Goal: Task Accomplishment & Management: Complete application form

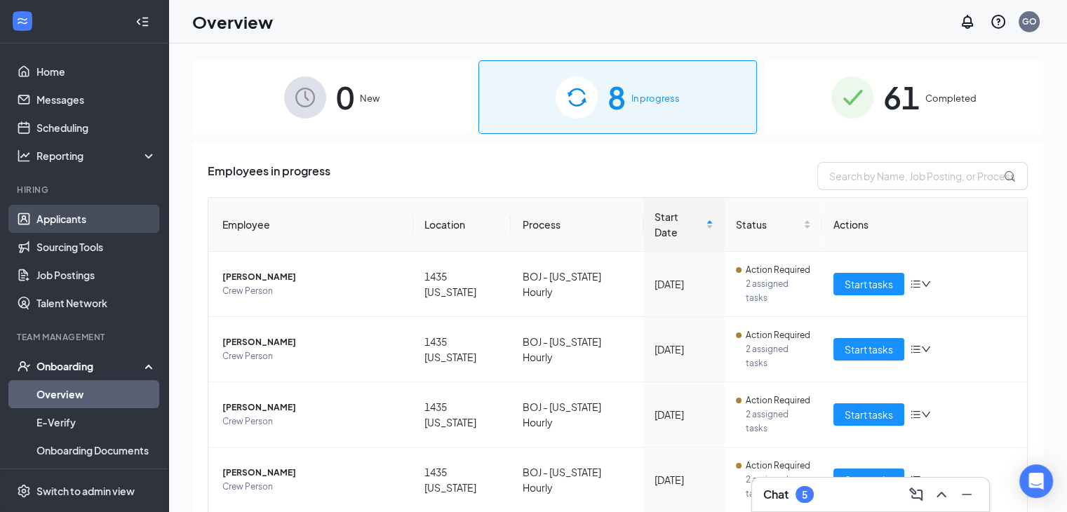
click at [100, 211] on link "Applicants" at bounding box center [96, 219] width 120 height 28
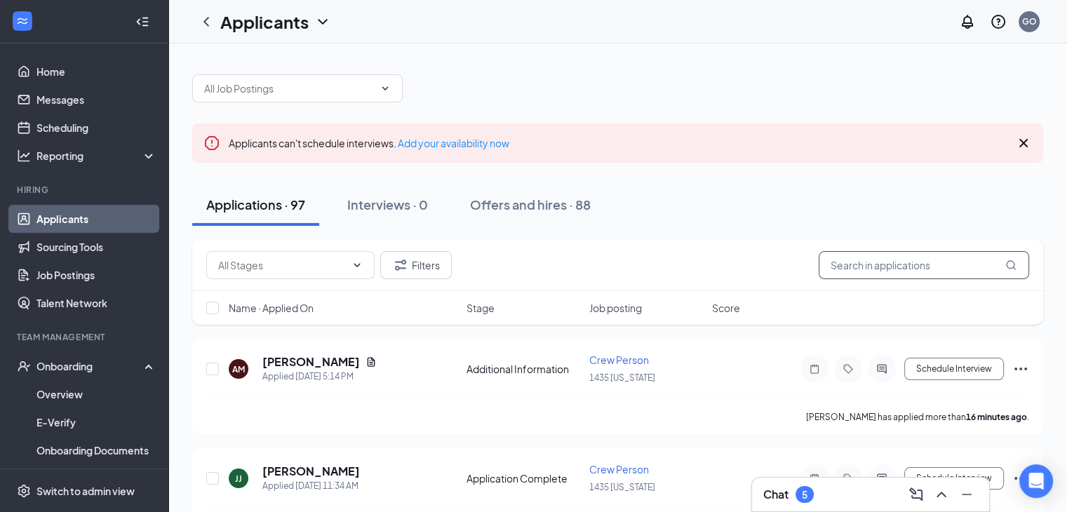
click at [906, 259] on input "text" at bounding box center [924, 265] width 211 height 28
click at [888, 267] on input "text" at bounding box center [924, 265] width 211 height 28
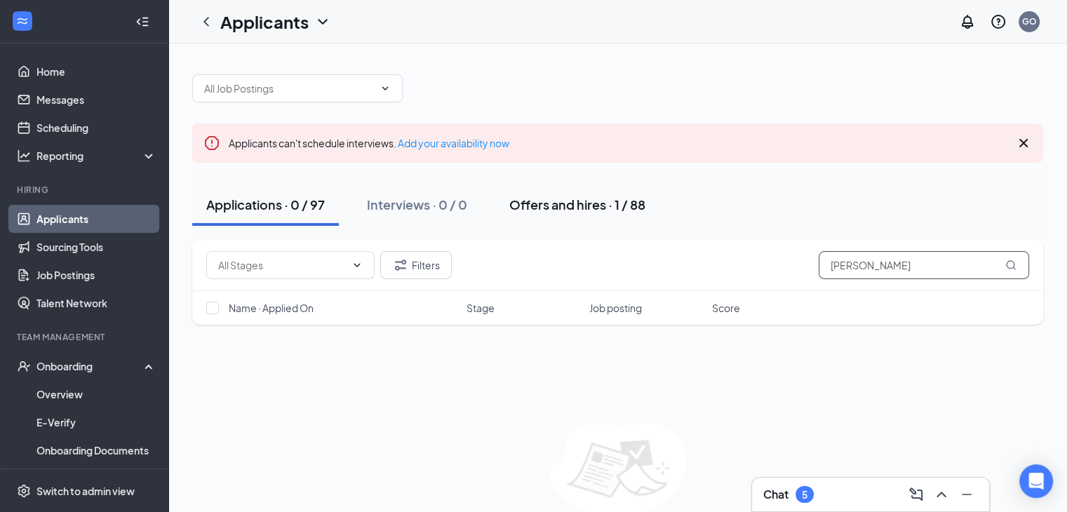
type input "[PERSON_NAME]"
click at [599, 206] on div "Offers and hires · 1 / 88" at bounding box center [578, 205] width 136 height 18
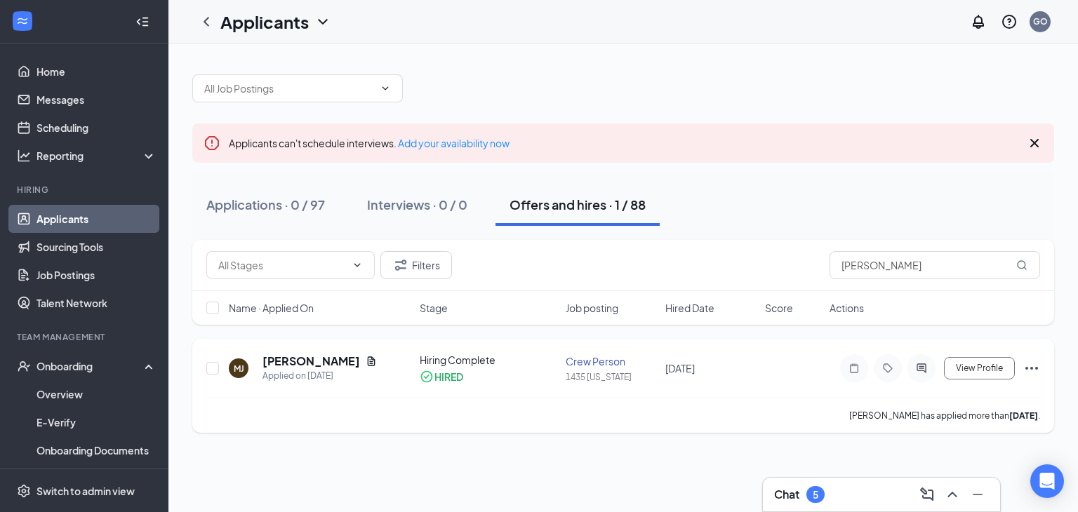
click at [1034, 369] on icon "Ellipses" at bounding box center [1031, 368] width 17 height 17
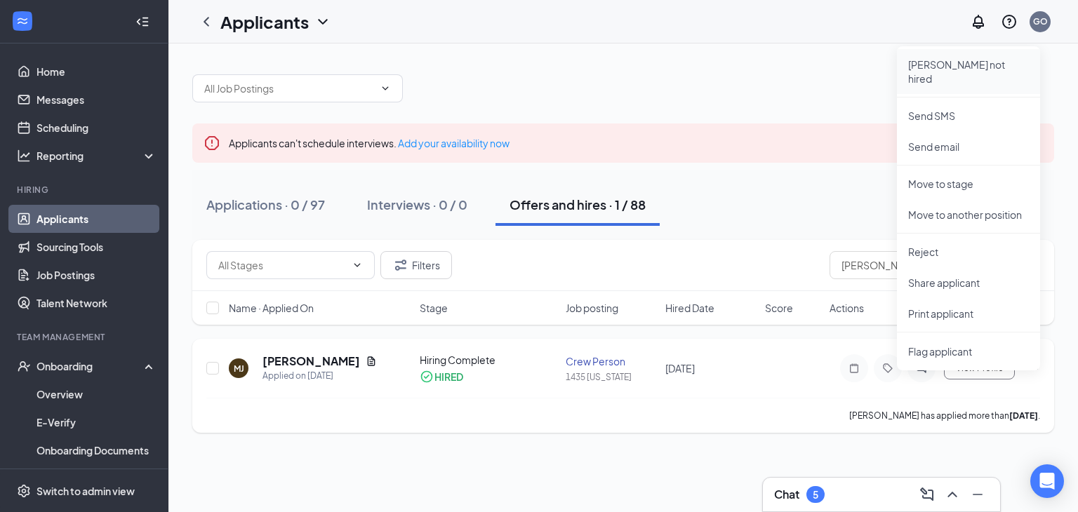
click at [937, 68] on p "[PERSON_NAME] not hired" at bounding box center [968, 72] width 121 height 28
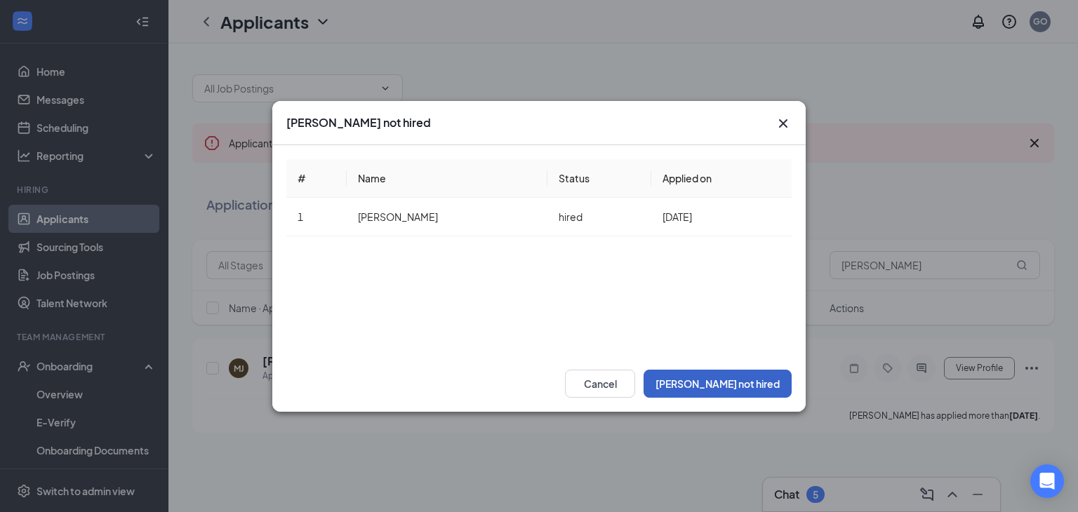
click at [753, 382] on button "[PERSON_NAME] not hired" at bounding box center [718, 384] width 148 height 28
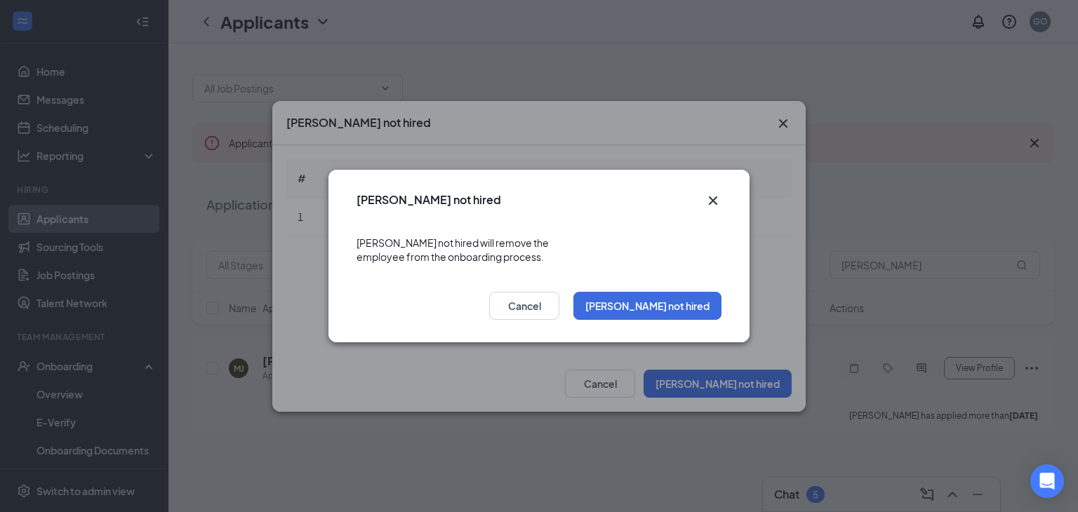
click at [688, 315] on div "[PERSON_NAME] not hired Cancel" at bounding box center [538, 310] width 421 height 65
click at [684, 307] on button "[PERSON_NAME] not hired" at bounding box center [647, 306] width 148 height 28
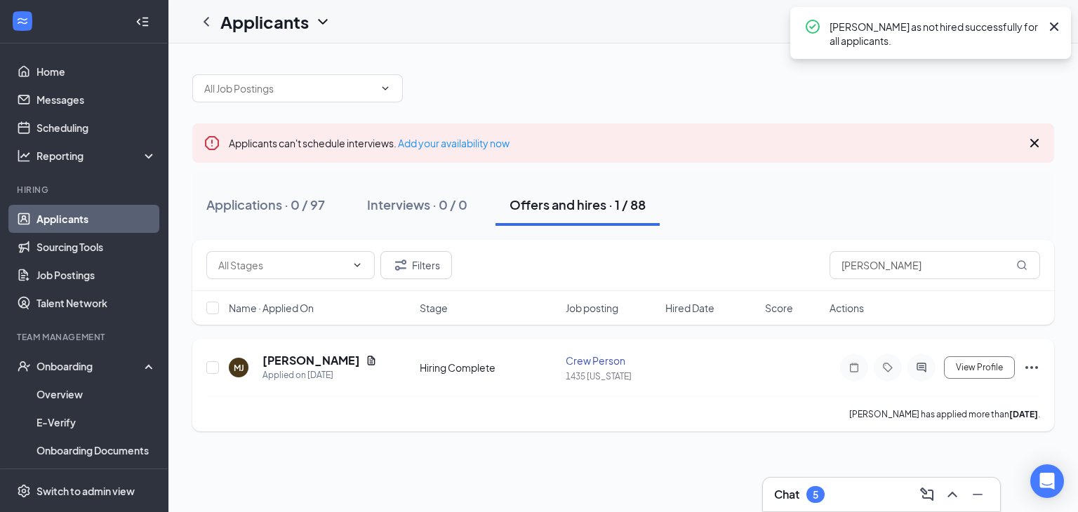
click at [1035, 366] on icon "Ellipses" at bounding box center [1031, 367] width 17 height 17
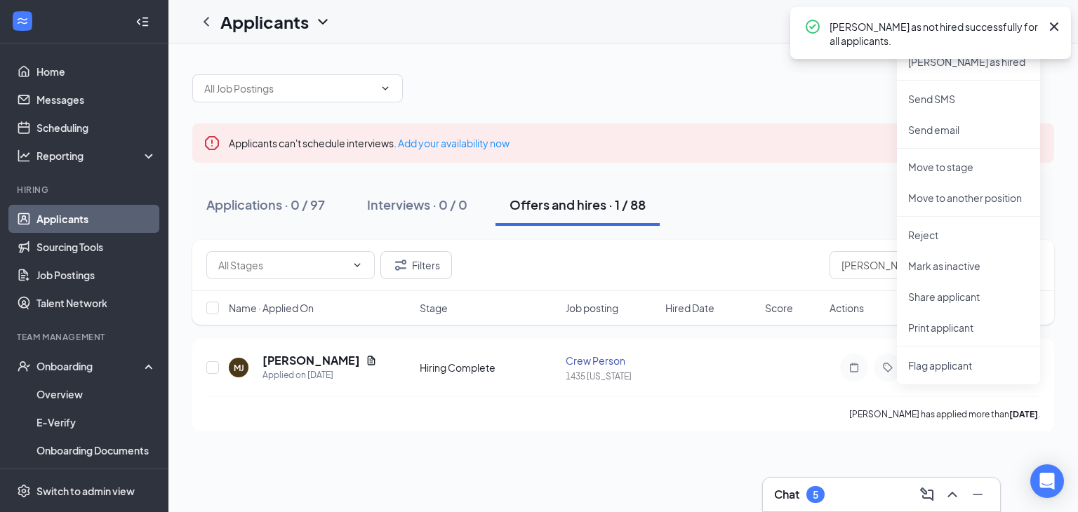
click at [1056, 23] on icon "Cross" at bounding box center [1054, 26] width 17 height 17
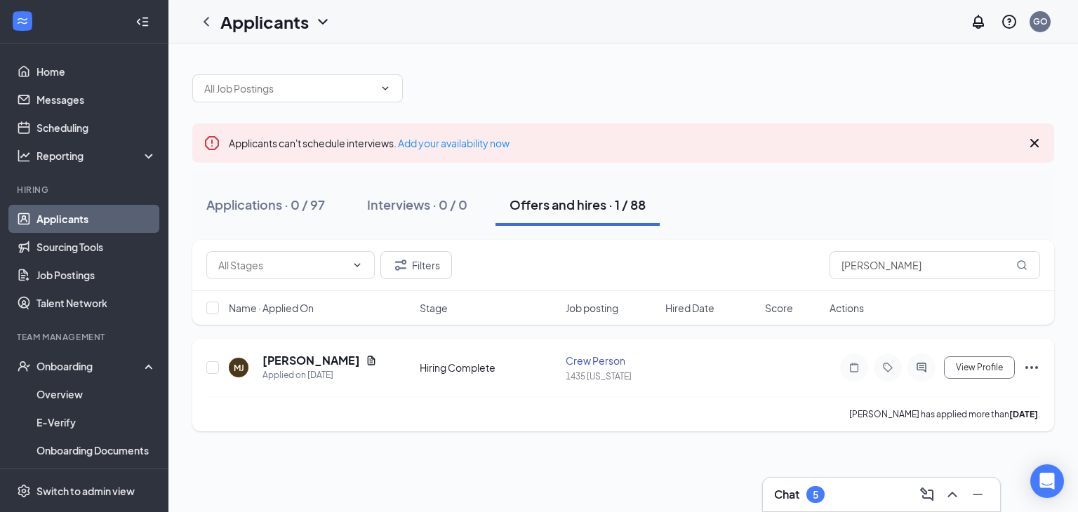
click at [1024, 357] on div "View Profile [PERSON_NAME] as hired Send SMS Send email Move to stage Move to a…" at bounding box center [935, 368] width 211 height 28
click at [1033, 371] on icon "Ellipses" at bounding box center [1031, 367] width 17 height 17
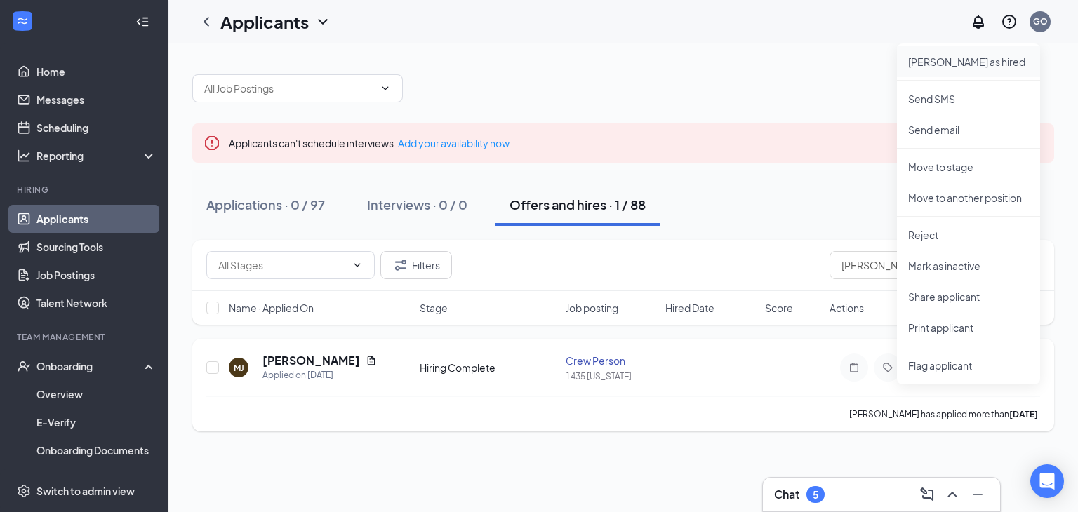
click at [932, 64] on p "[PERSON_NAME] as hired" at bounding box center [968, 62] width 121 height 14
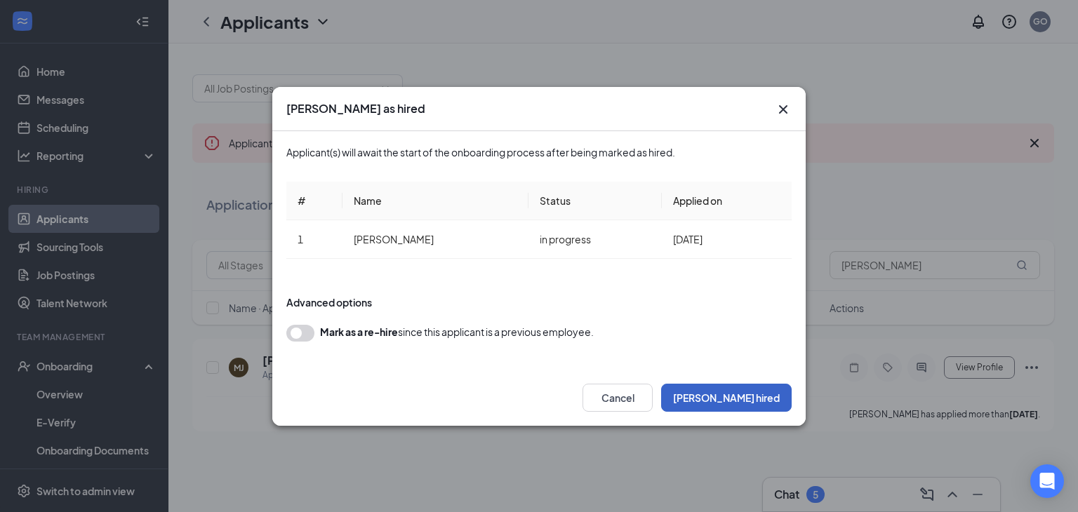
click at [764, 408] on button "[PERSON_NAME] hired" at bounding box center [726, 398] width 131 height 28
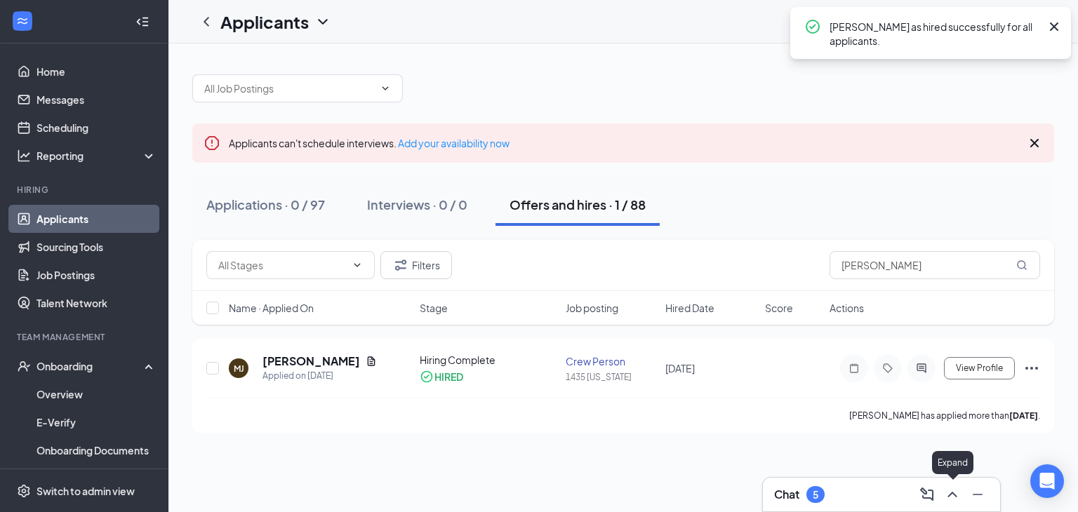
click at [946, 488] on icon "ChevronUp" at bounding box center [952, 494] width 17 height 17
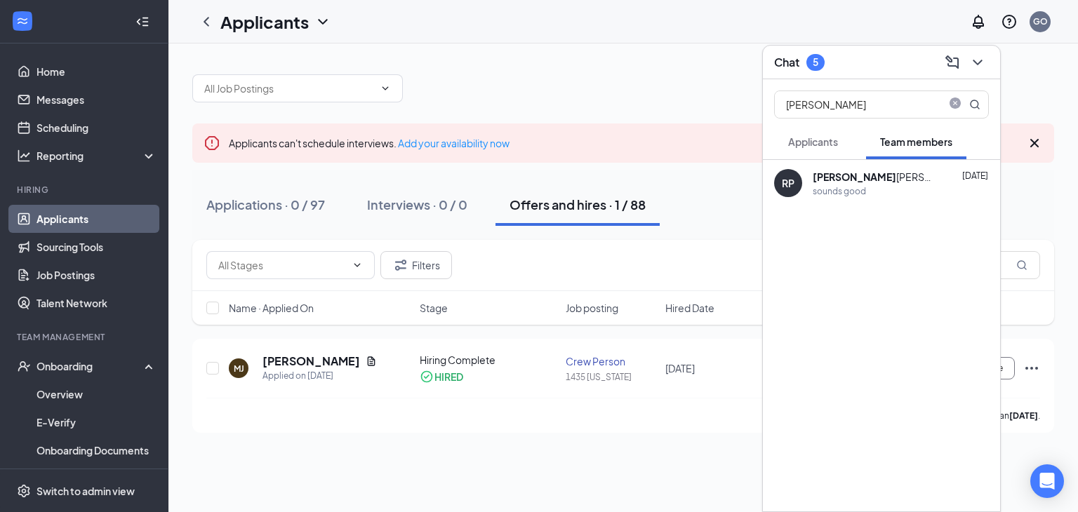
click at [846, 129] on button "Applicants" at bounding box center [813, 141] width 78 height 35
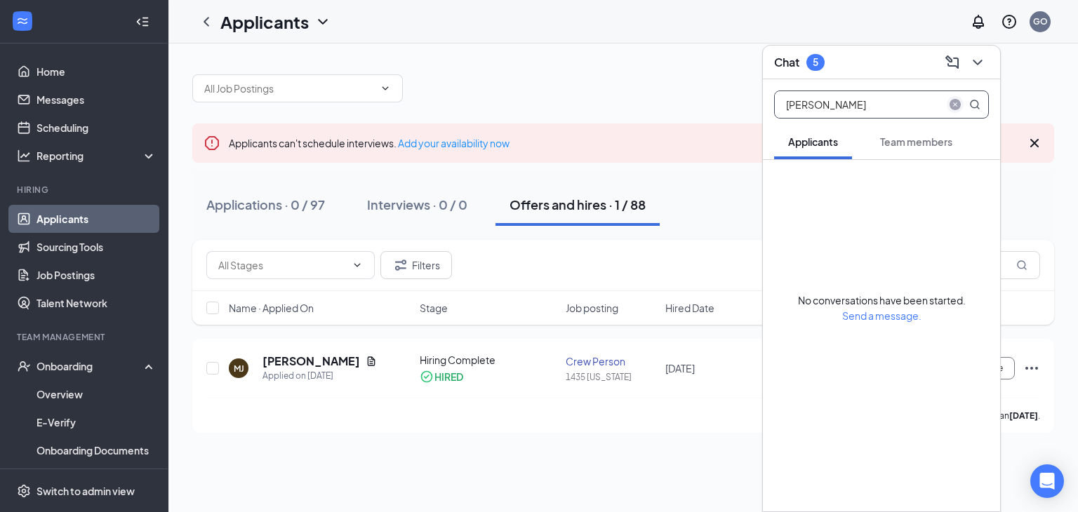
click at [952, 99] on icon "close-circle" at bounding box center [955, 104] width 11 height 11
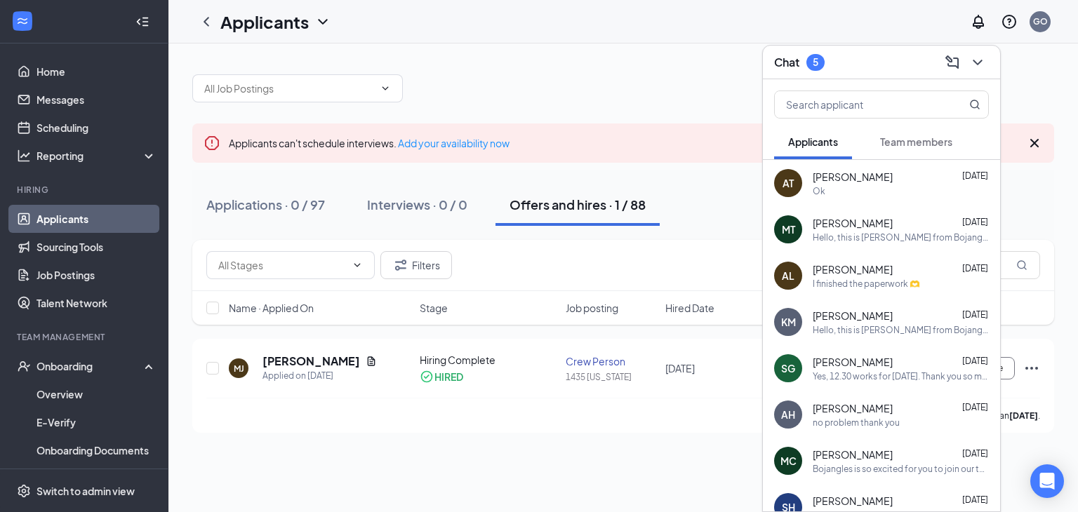
click at [928, 145] on span "Team members" at bounding box center [916, 141] width 72 height 13
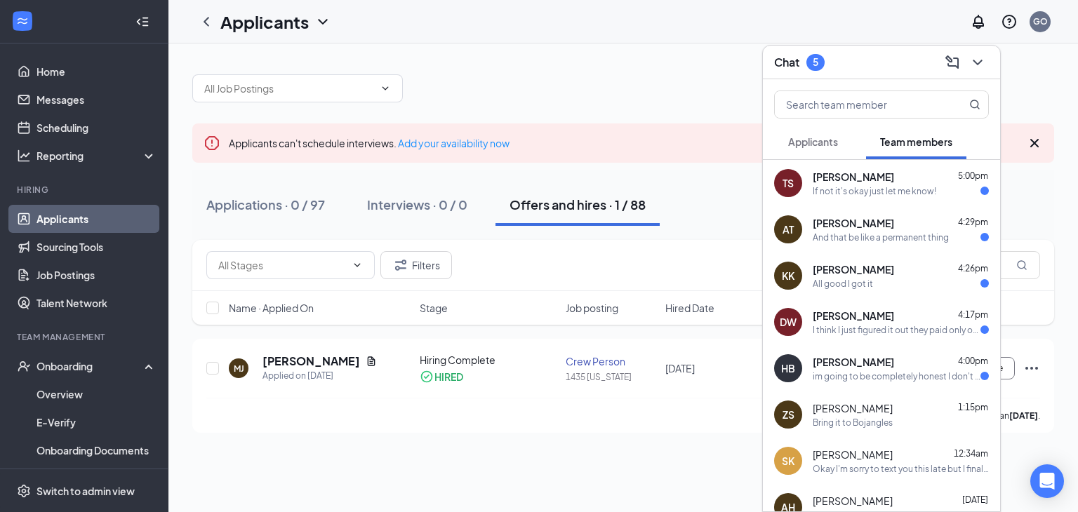
click at [898, 368] on div "[PERSON_NAME] 4:00pm im going to be completely honest I don't think bojangles i…" at bounding box center [901, 368] width 176 height 27
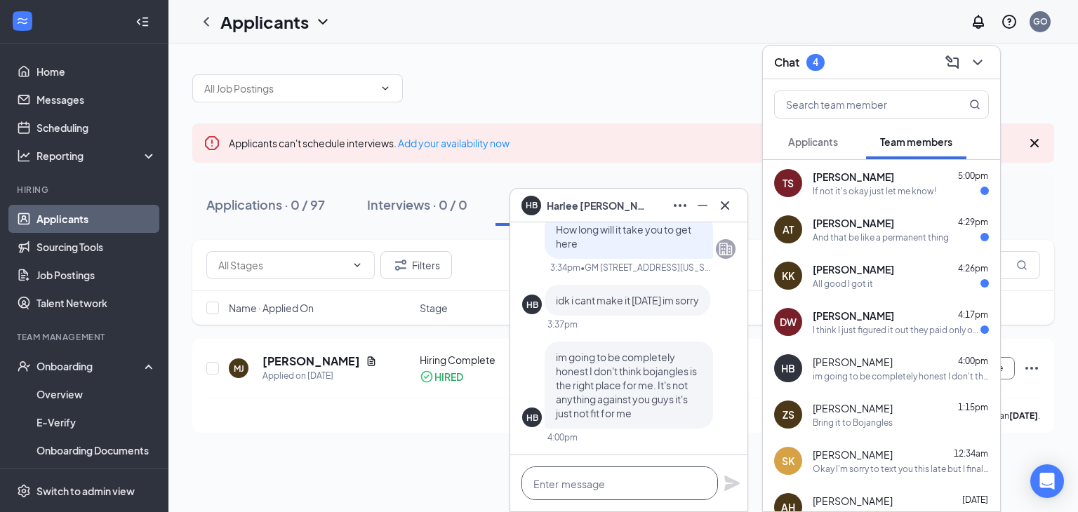
click at [634, 480] on textarea at bounding box center [619, 484] width 197 height 34
click at [731, 207] on icon "Cross" at bounding box center [725, 205] width 17 height 17
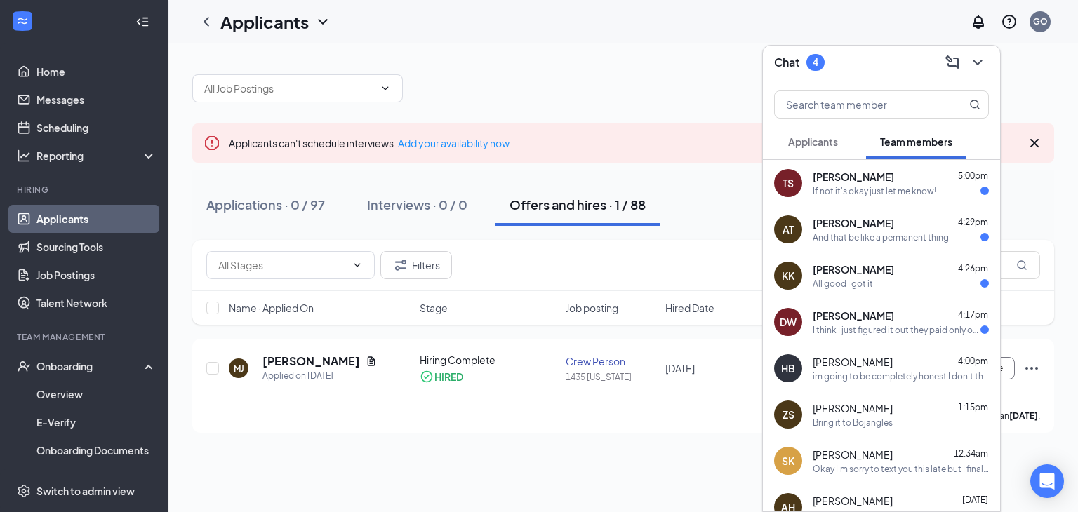
click at [986, 57] on button at bounding box center [977, 62] width 22 height 22
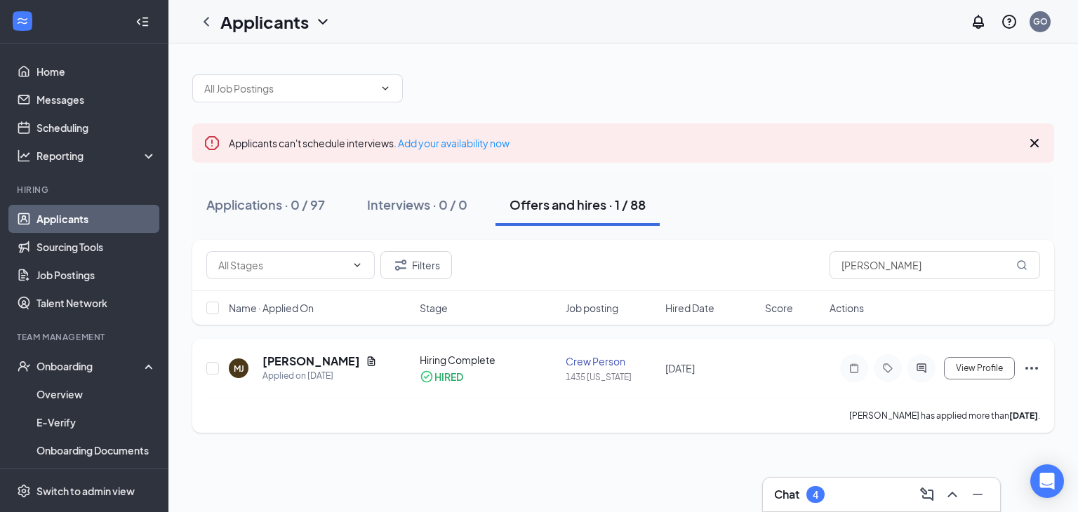
click at [1031, 360] on icon "Ellipses" at bounding box center [1031, 368] width 17 height 17
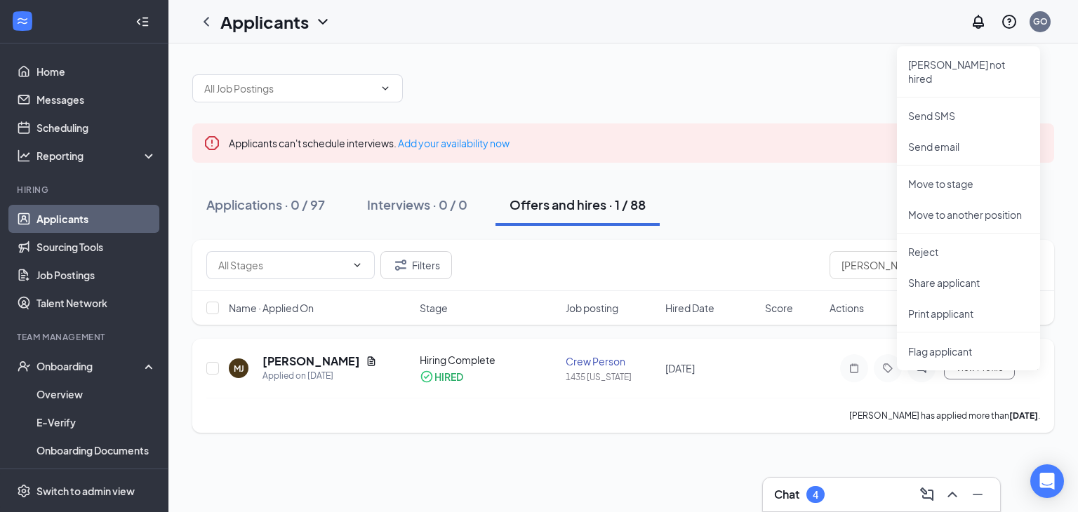
click at [1031, 360] on icon "Ellipses" at bounding box center [1031, 368] width 17 height 17
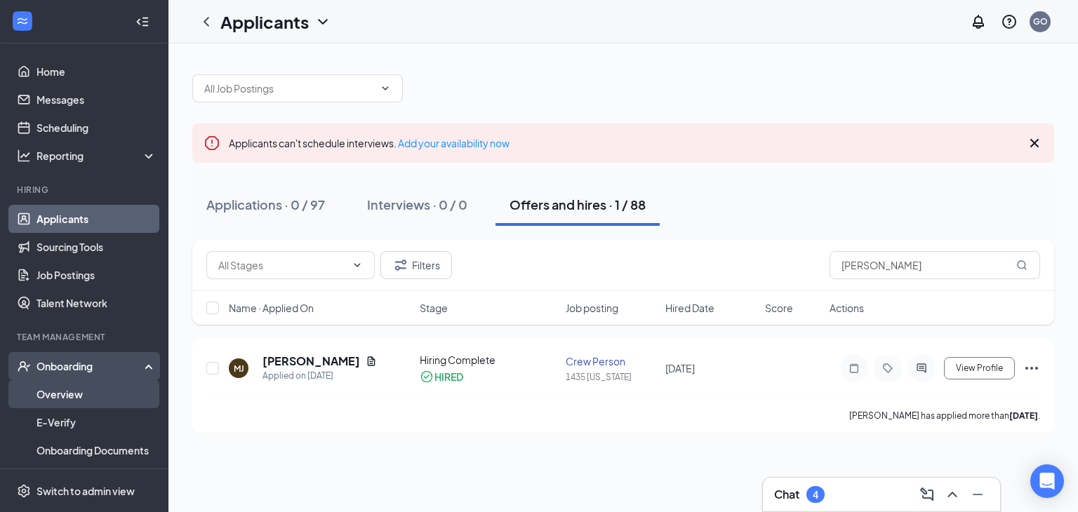
click at [63, 391] on link "Overview" at bounding box center [96, 394] width 120 height 28
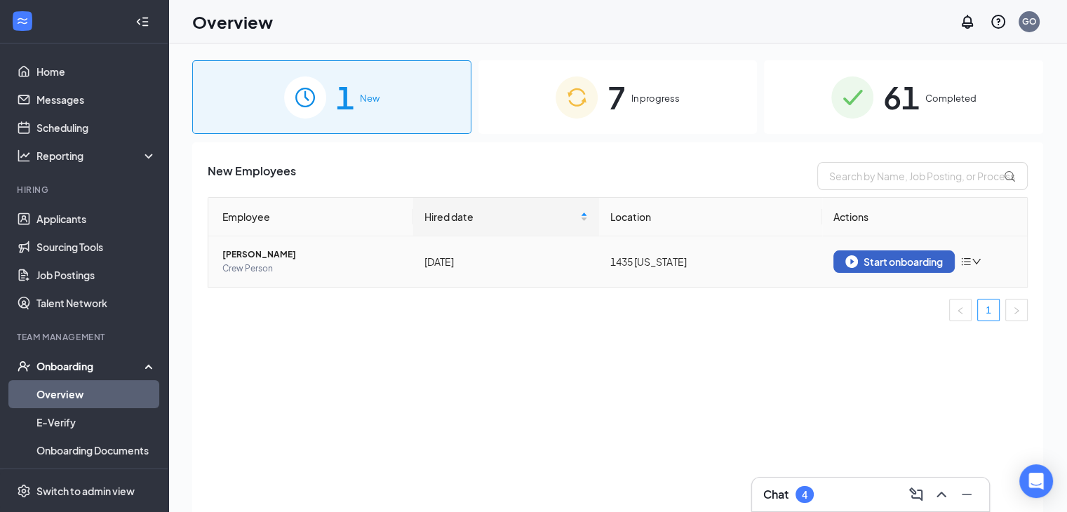
click at [909, 262] on div "Start onboarding" at bounding box center [895, 261] width 98 height 13
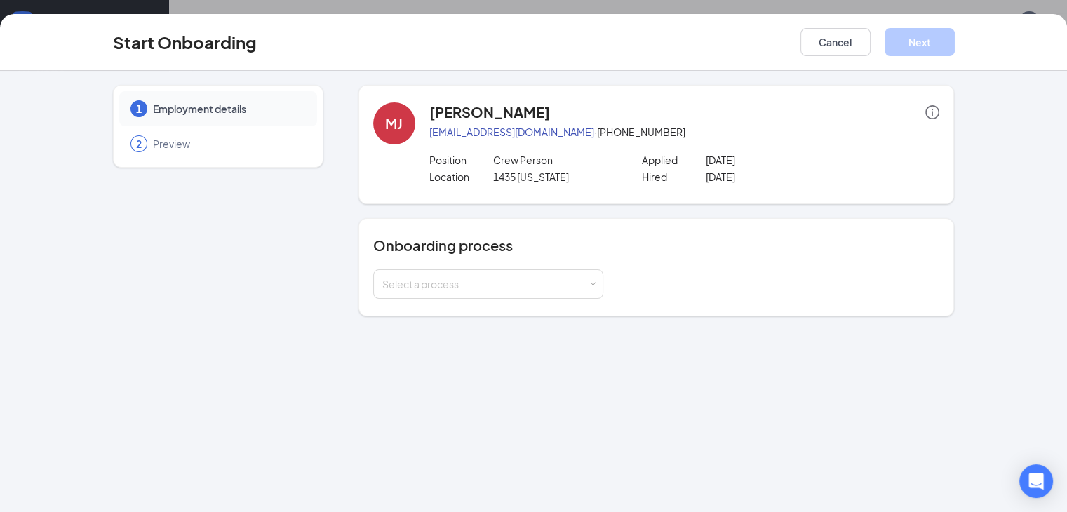
scroll to position [63, 0]
click at [561, 277] on div "Select a process" at bounding box center [488, 283] width 230 height 29
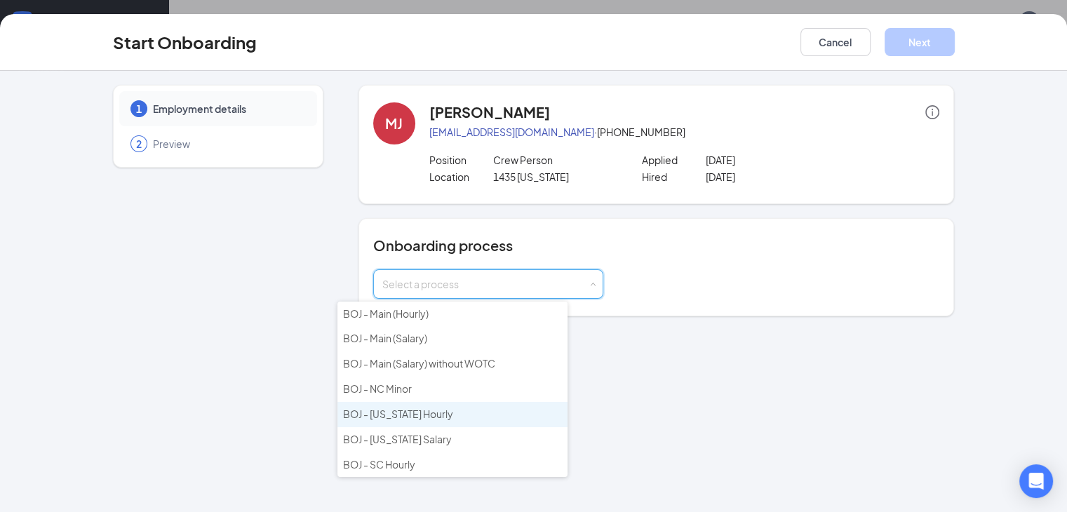
click at [471, 409] on li "BOJ - [US_STATE] Hourly" at bounding box center [453, 414] width 230 height 25
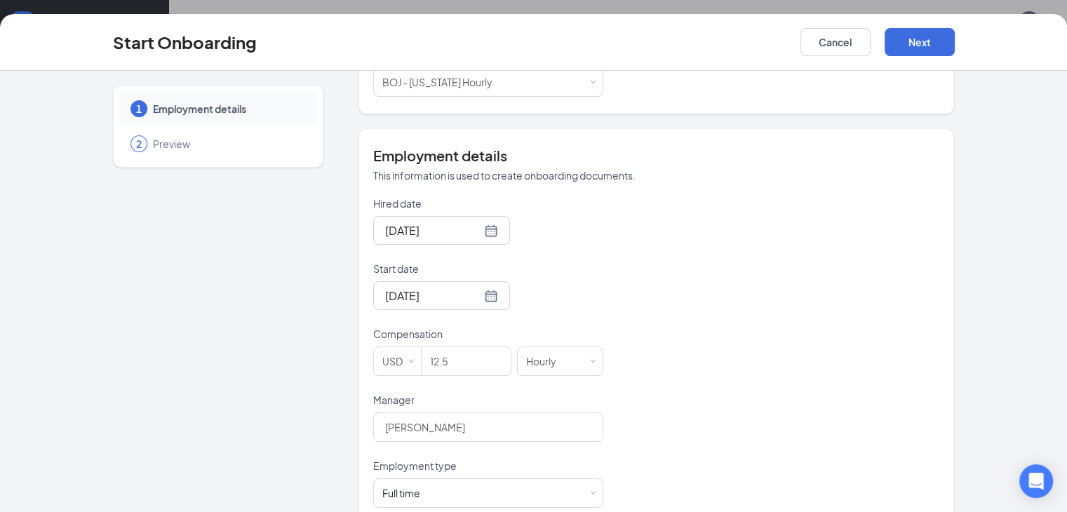
scroll to position [204, 0]
drag, startPoint x: 437, startPoint y: 349, endPoint x: 340, endPoint y: 368, distance: 98.1
click at [373, 368] on span "USD 12.5" at bounding box center [445, 359] width 144 height 29
type input "13"
click at [502, 483] on div "Full time Works 30+ hours per week and is reasonably expected to work" at bounding box center [488, 491] width 212 height 28
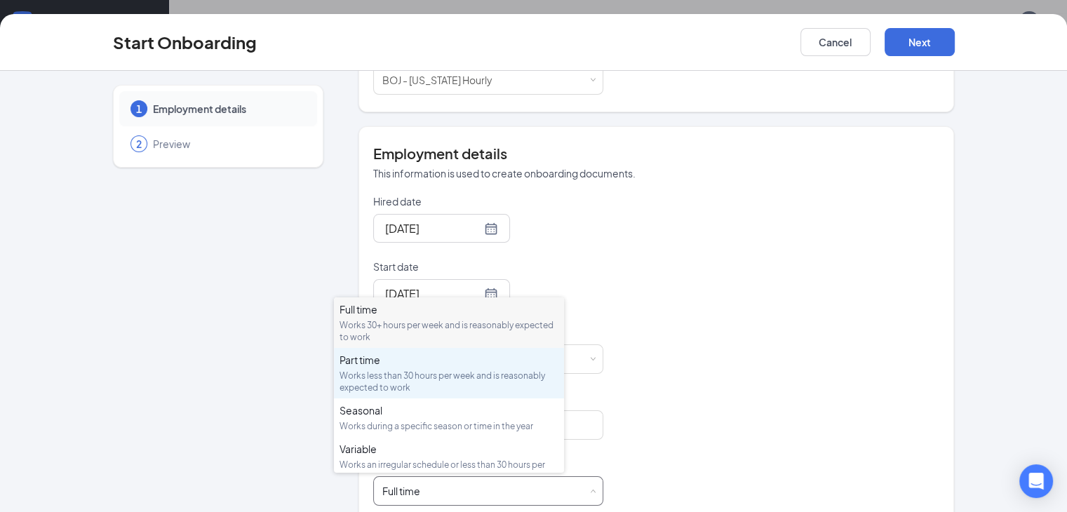
click at [468, 382] on div "Works less than 30 hours per week and is reasonably expected to work" at bounding box center [449, 382] width 219 height 24
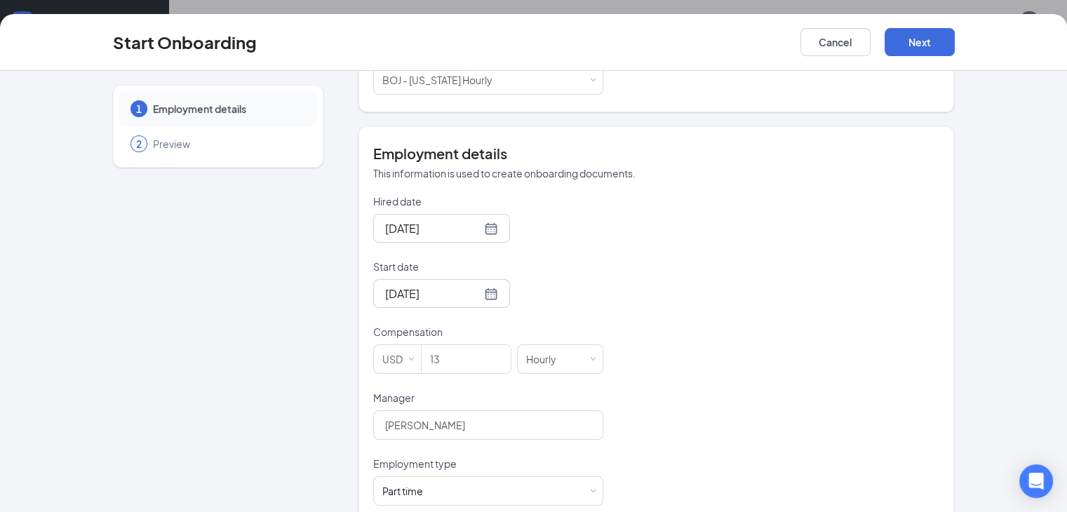
scroll to position [375, 0]
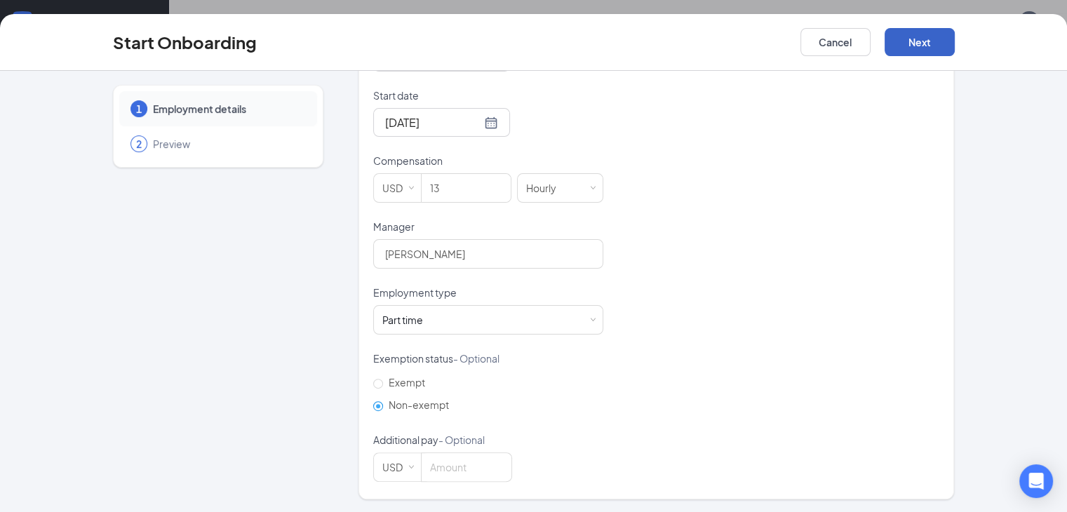
click at [955, 39] on button "Next" at bounding box center [920, 42] width 70 height 28
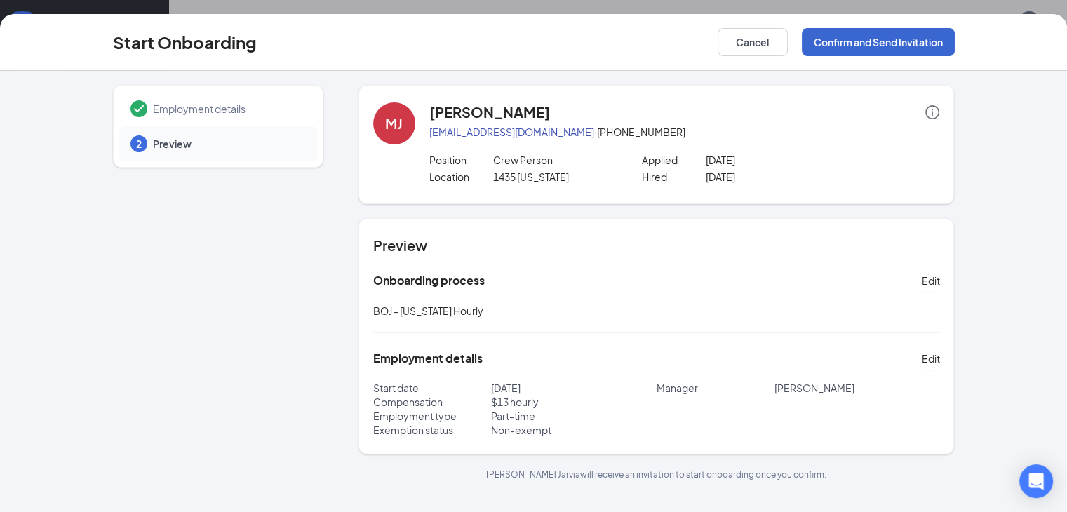
scroll to position [0, 0]
click at [936, 34] on button "Confirm and Send Invitation" at bounding box center [878, 42] width 153 height 28
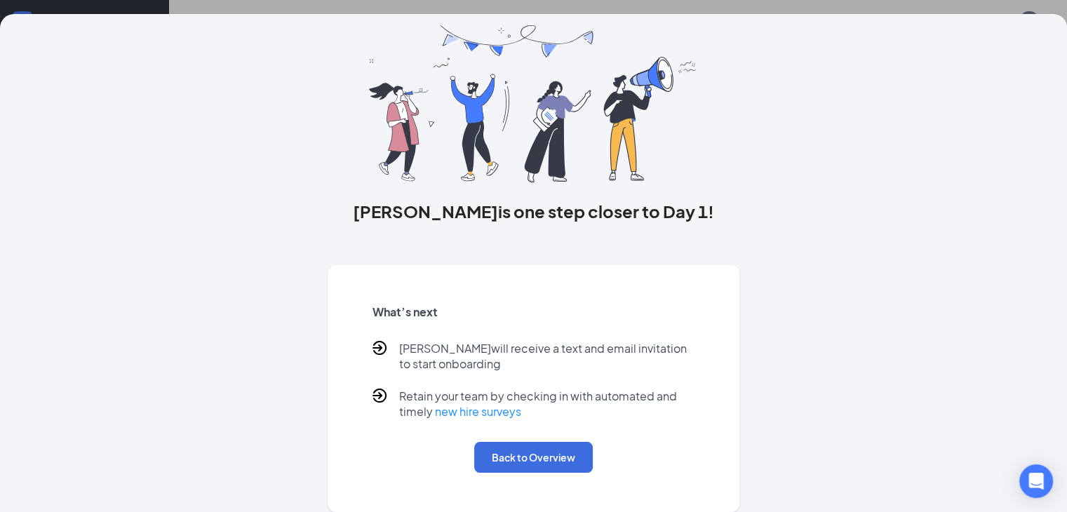
scroll to position [60, 0]
click at [542, 459] on button "Back to Overview" at bounding box center [533, 457] width 119 height 31
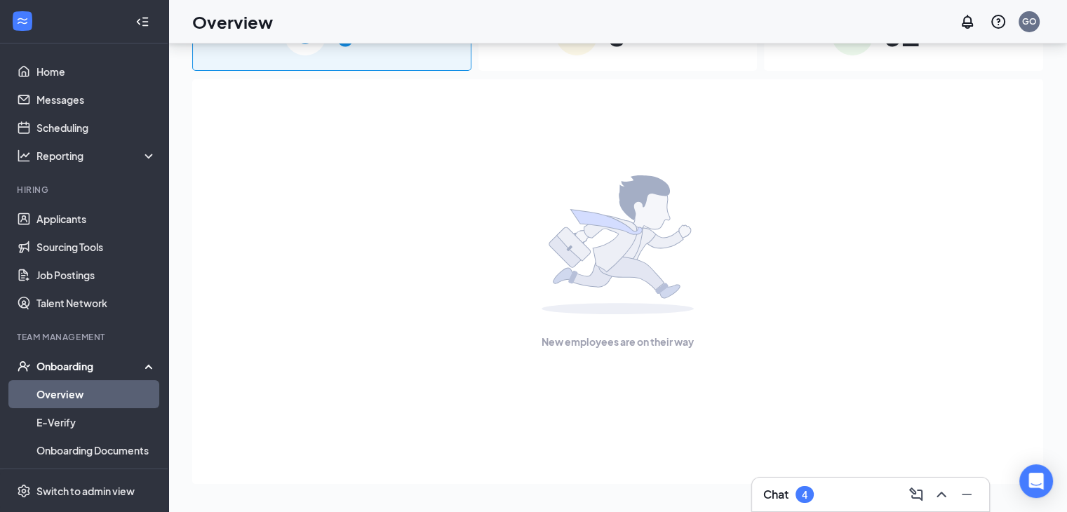
scroll to position [0, 0]
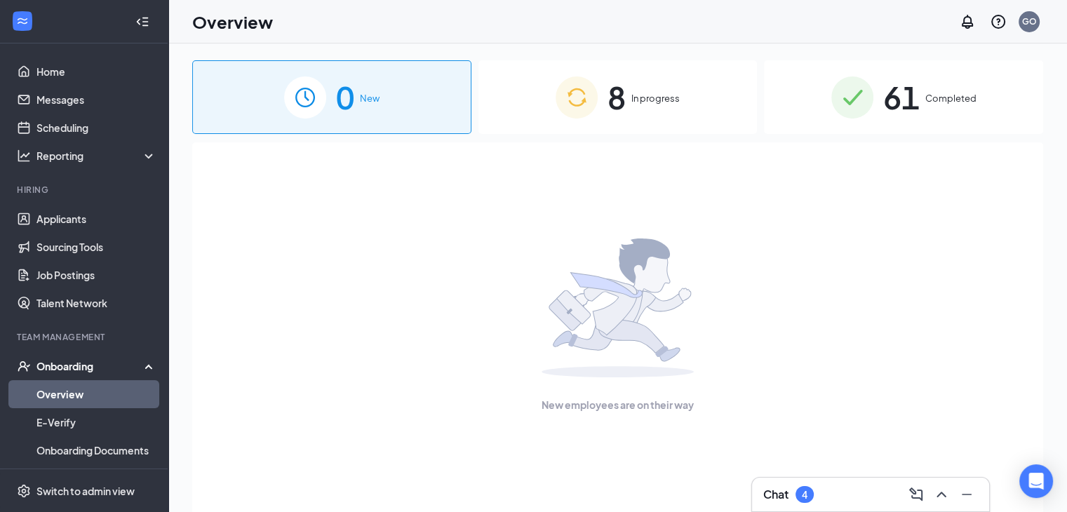
click at [651, 82] on div "8 In progress" at bounding box center [618, 97] width 279 height 74
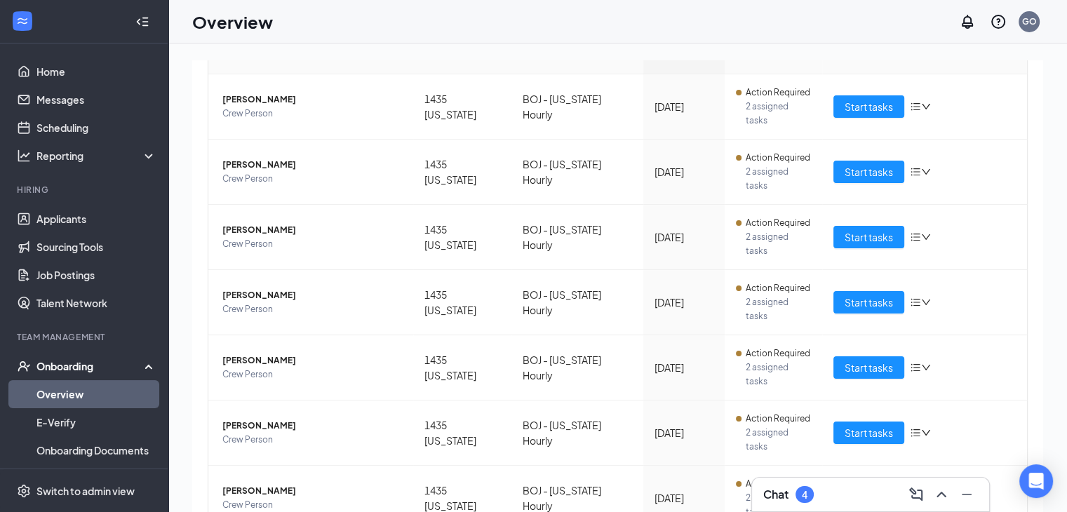
scroll to position [181, 0]
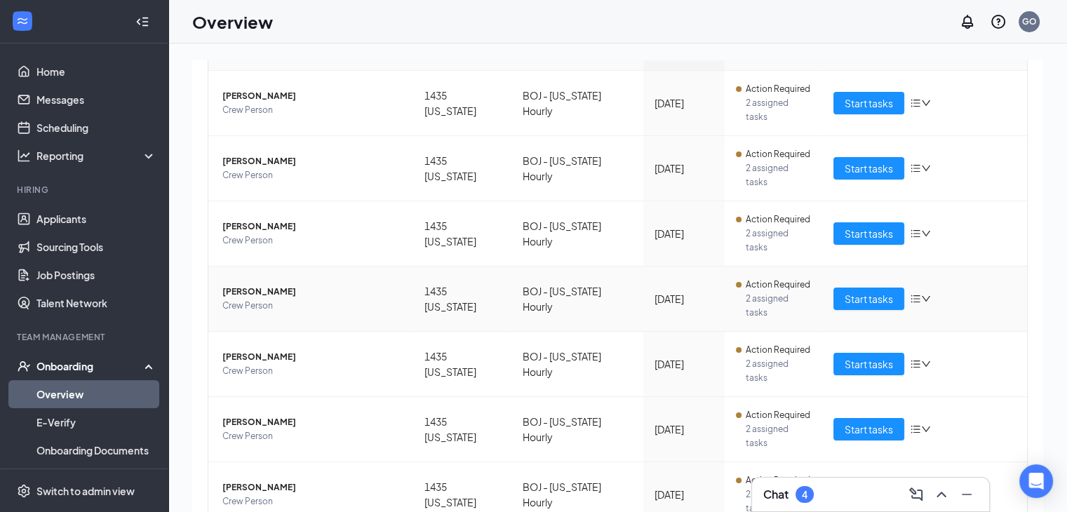
click at [245, 285] on span "[PERSON_NAME]" at bounding box center [312, 292] width 180 height 14
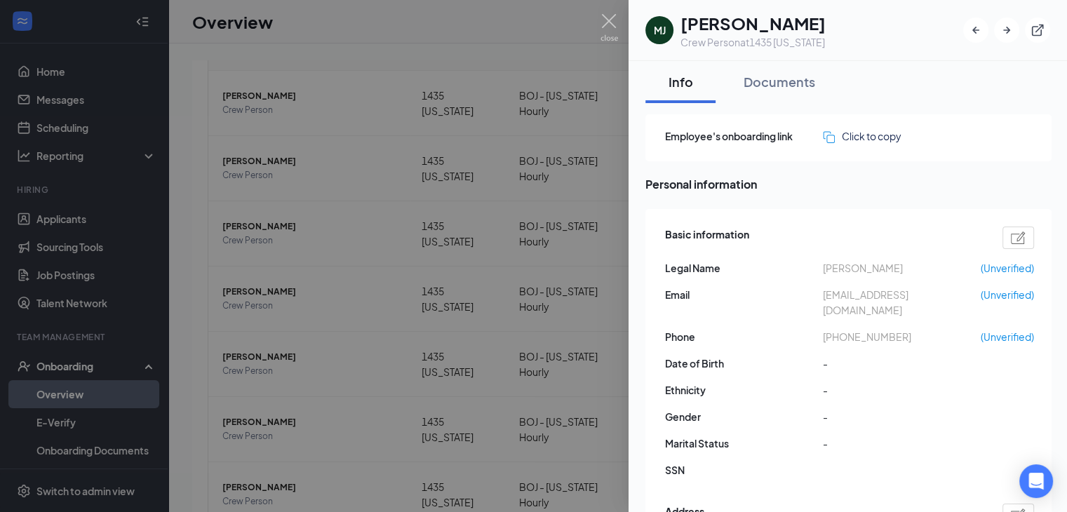
click at [859, 270] on span "[PERSON_NAME]" at bounding box center [902, 267] width 158 height 15
click at [770, 73] on div "Documents" at bounding box center [780, 82] width 72 height 18
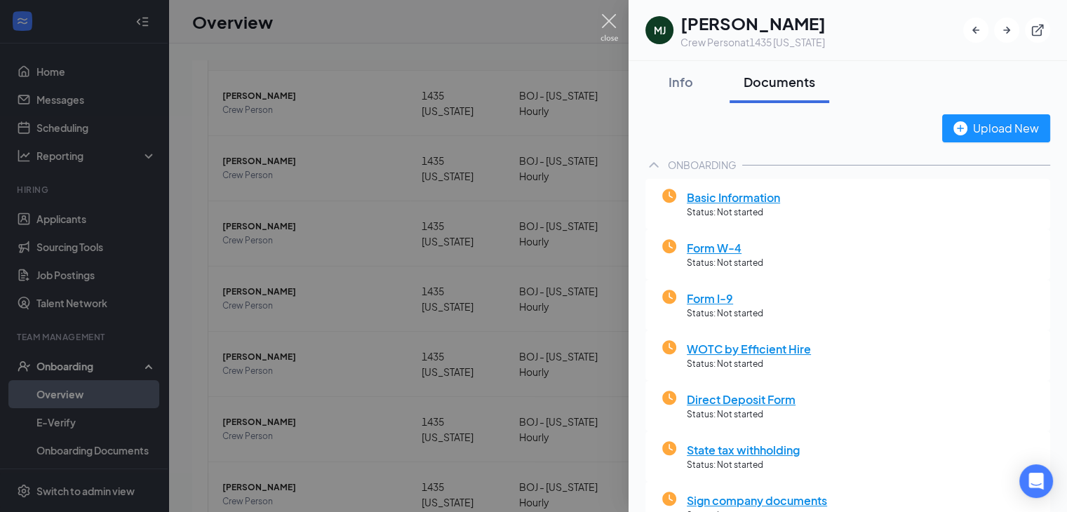
click at [609, 23] on img at bounding box center [610, 27] width 18 height 27
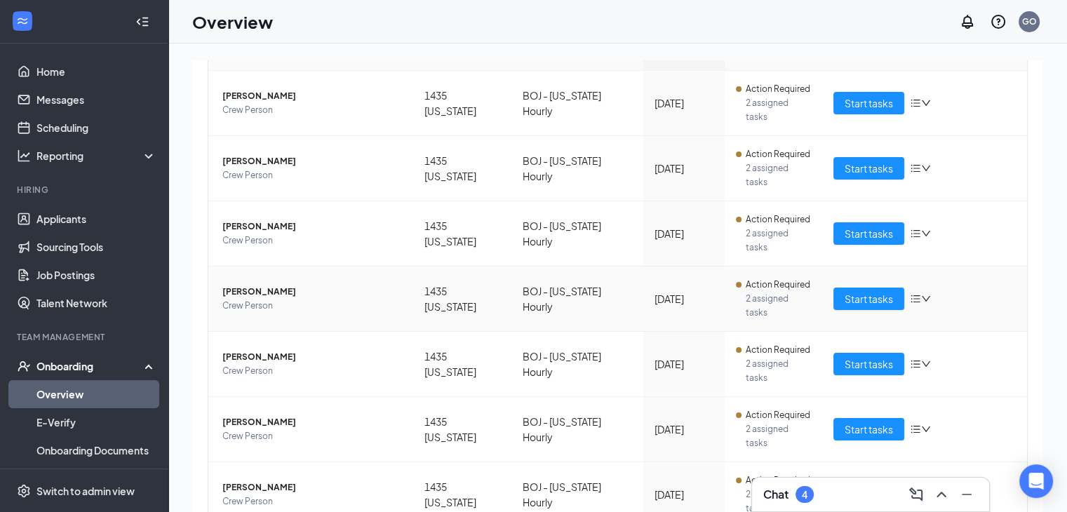
click at [922, 296] on icon "down" at bounding box center [926, 299] width 8 height 6
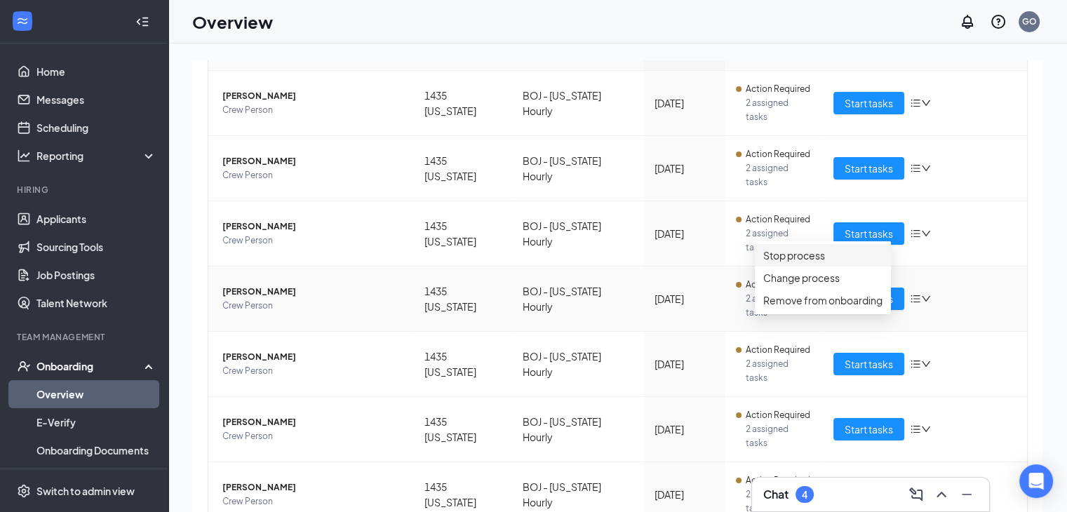
click at [858, 263] on div "Stop process" at bounding box center [823, 255] width 119 height 15
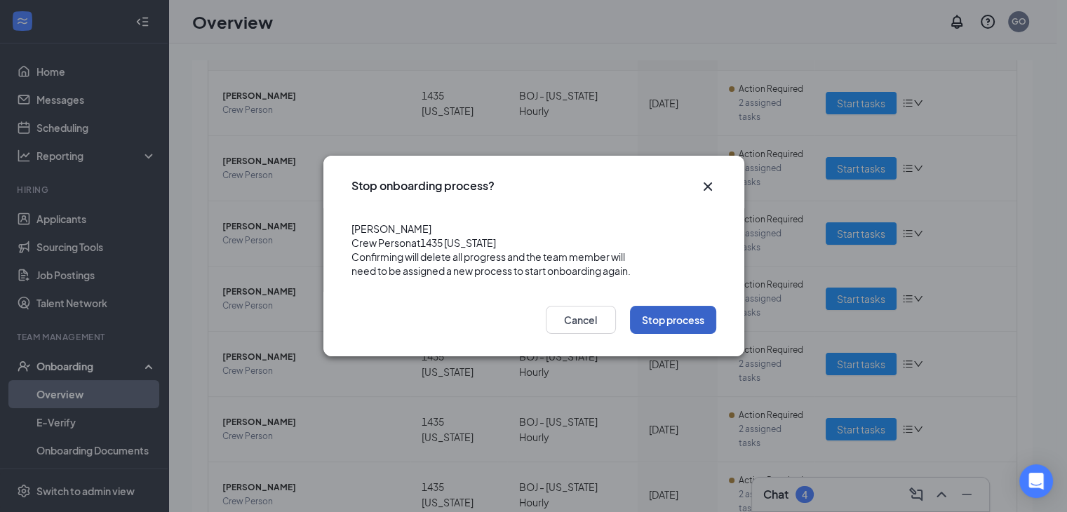
click at [693, 334] on button "Stop process" at bounding box center [673, 320] width 86 height 28
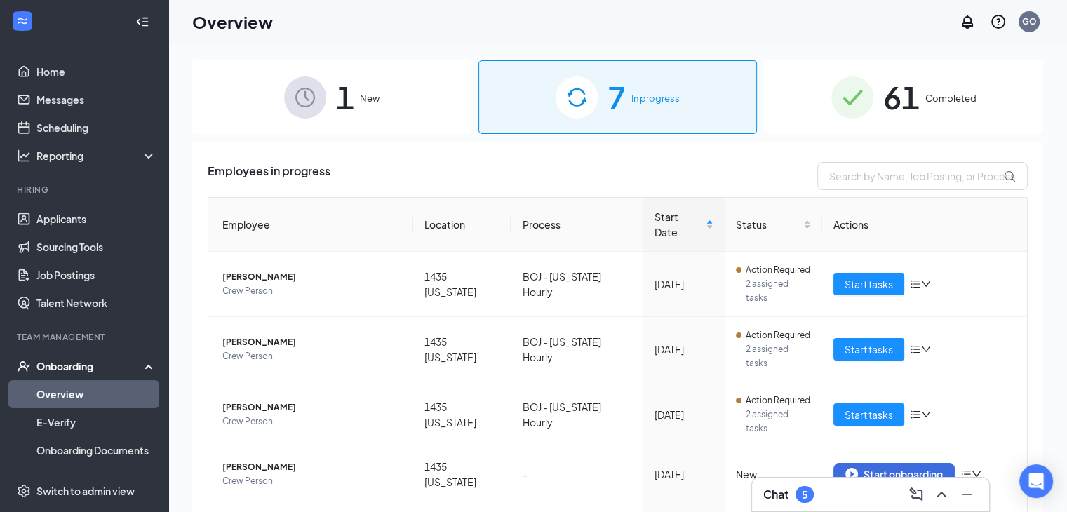
click at [363, 93] on span "New" at bounding box center [370, 98] width 20 height 14
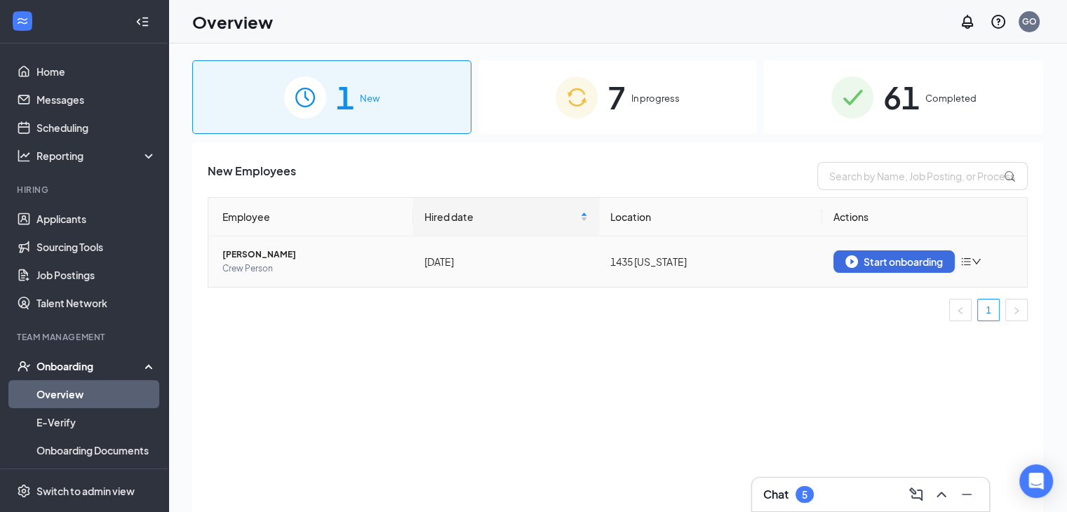
click at [975, 257] on icon "down" at bounding box center [977, 262] width 10 height 10
click at [258, 255] on span "[PERSON_NAME]" at bounding box center [312, 255] width 180 height 14
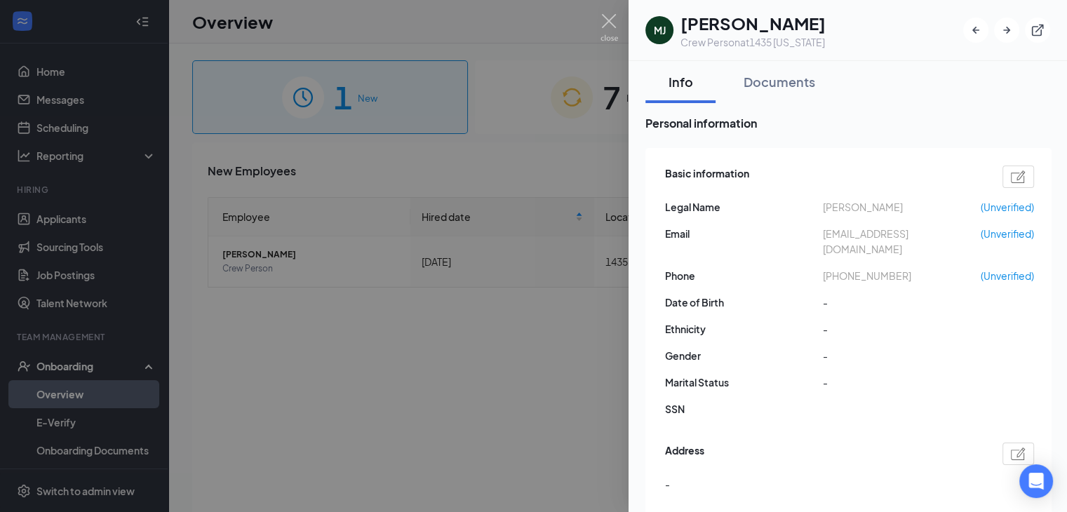
click at [1022, 178] on img at bounding box center [1018, 177] width 15 height 13
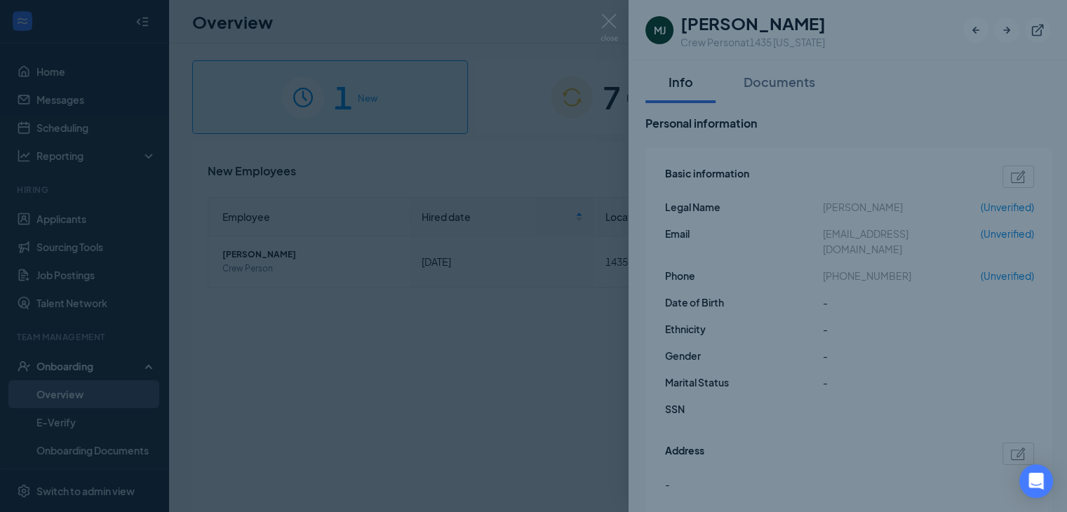
type input "[PHONE_NUMBER]"
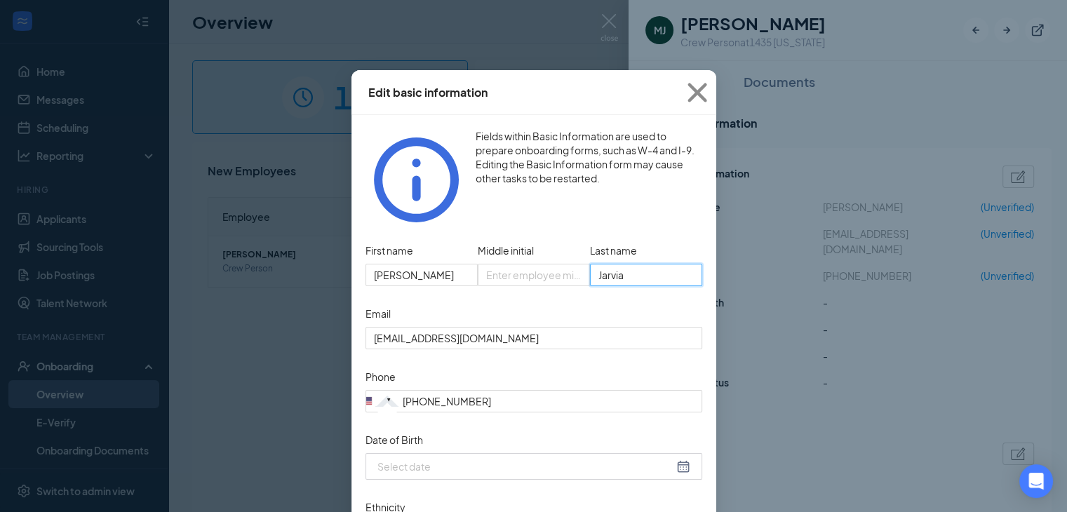
click at [635, 264] on input "Jarvia" at bounding box center [646, 275] width 112 height 22
type input "[PERSON_NAME]"
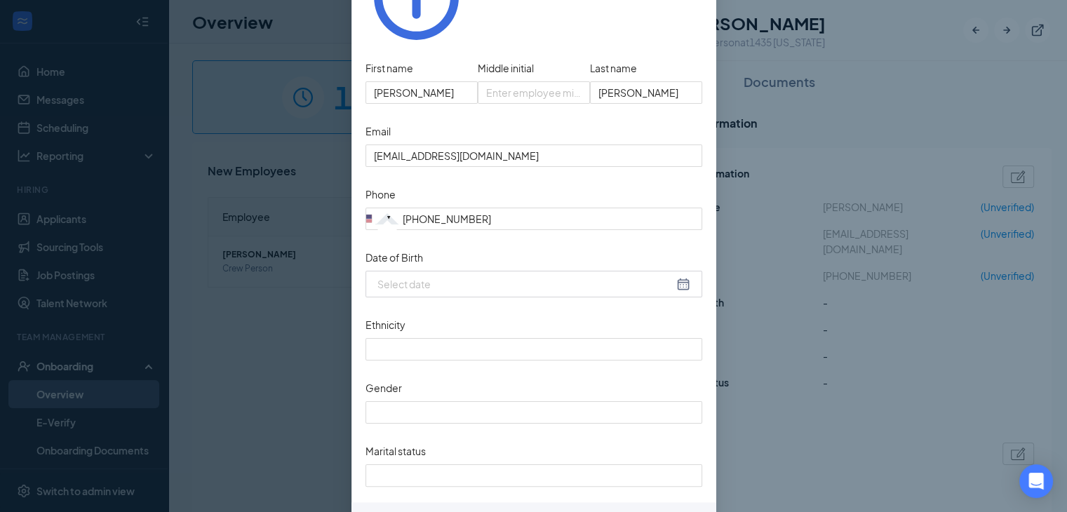
scroll to position [219, 0]
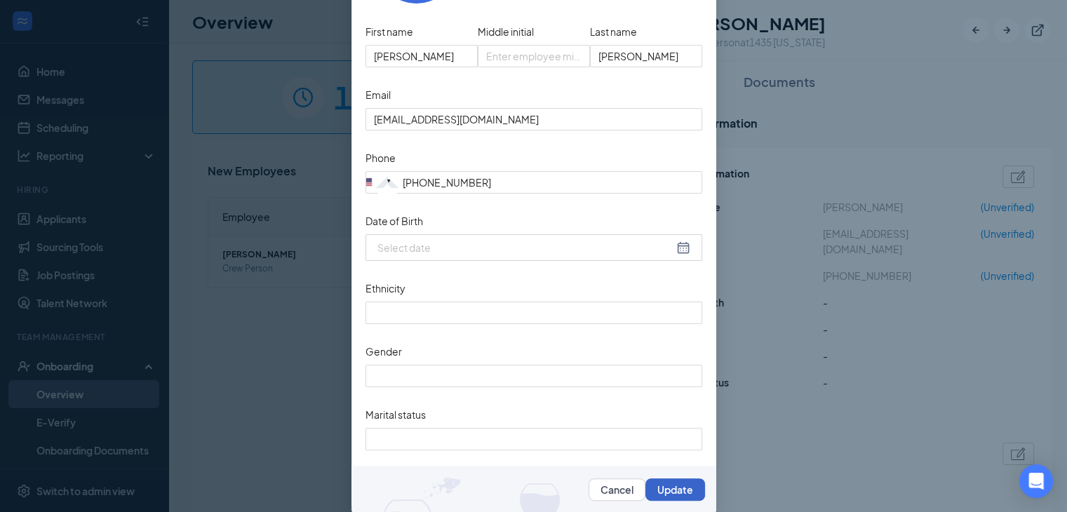
click at [685, 479] on button "Update" at bounding box center [676, 490] width 60 height 22
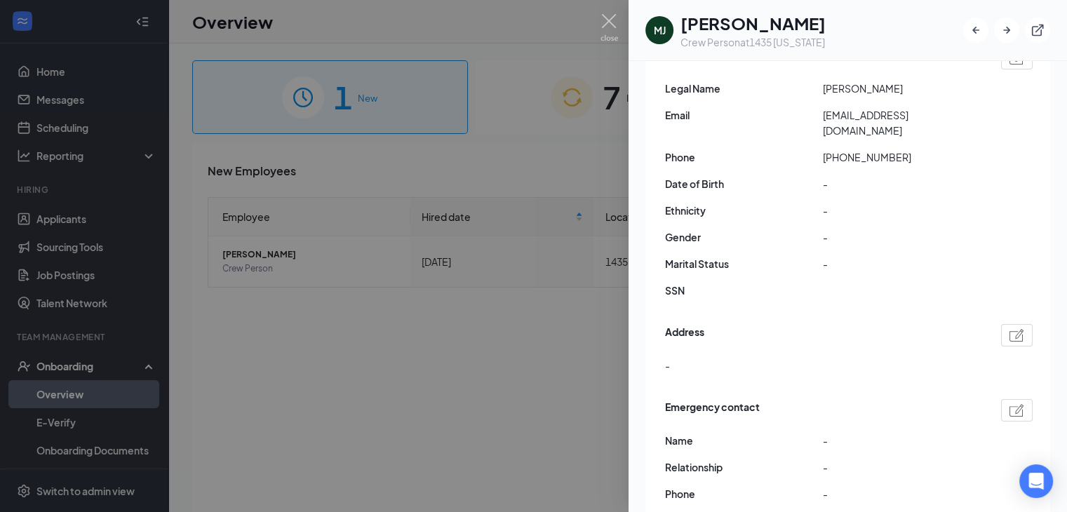
scroll to position [0, 0]
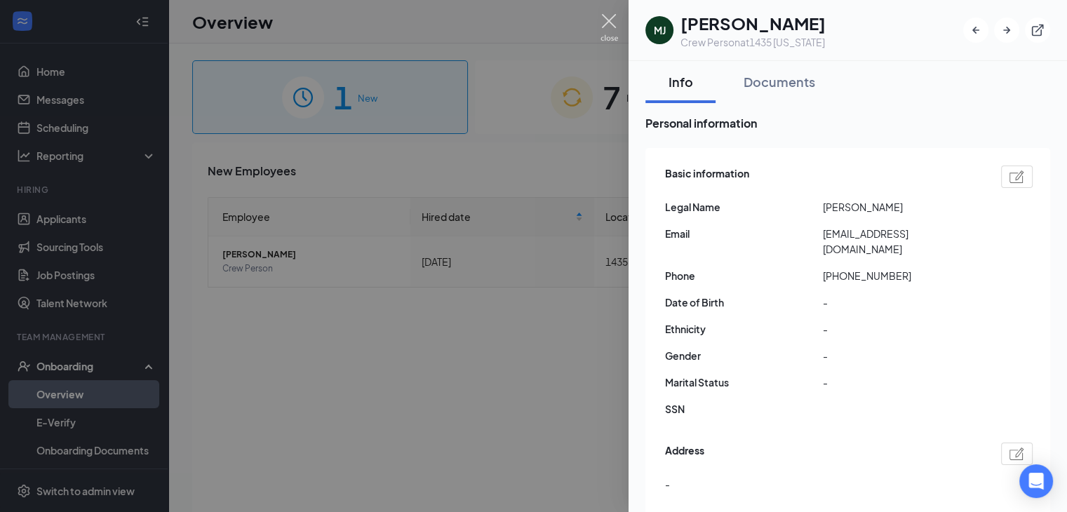
click at [605, 27] on img at bounding box center [610, 27] width 18 height 27
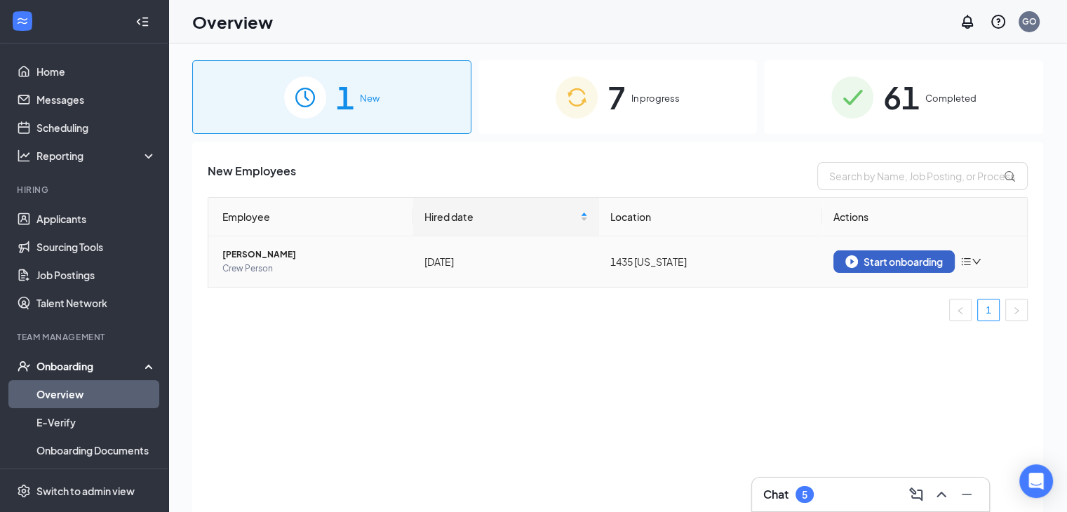
click at [916, 252] on button "Start onboarding" at bounding box center [894, 262] width 121 height 22
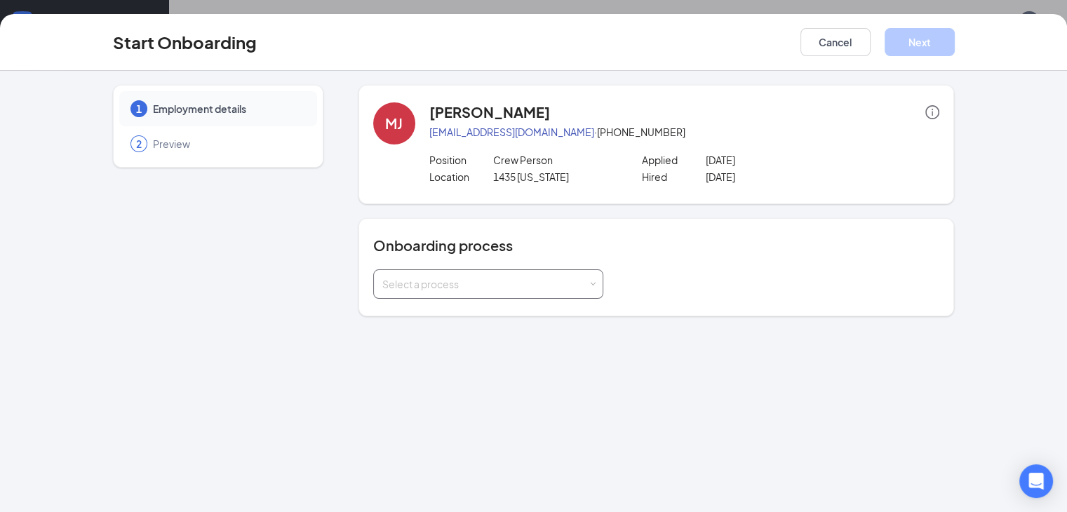
click at [533, 281] on div "Select a process" at bounding box center [485, 284] width 206 height 14
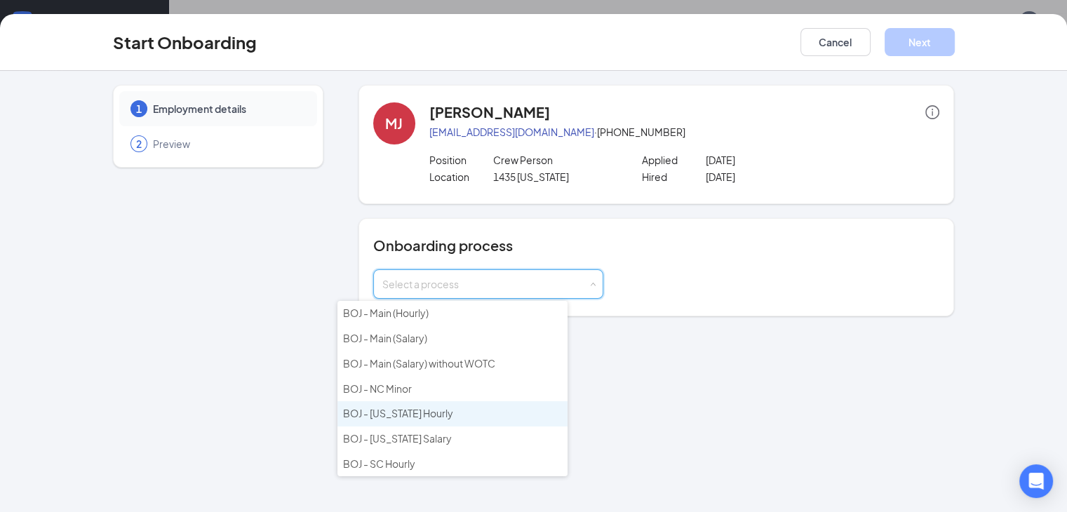
click at [465, 402] on li "BOJ - [US_STATE] Hourly" at bounding box center [453, 413] width 230 height 25
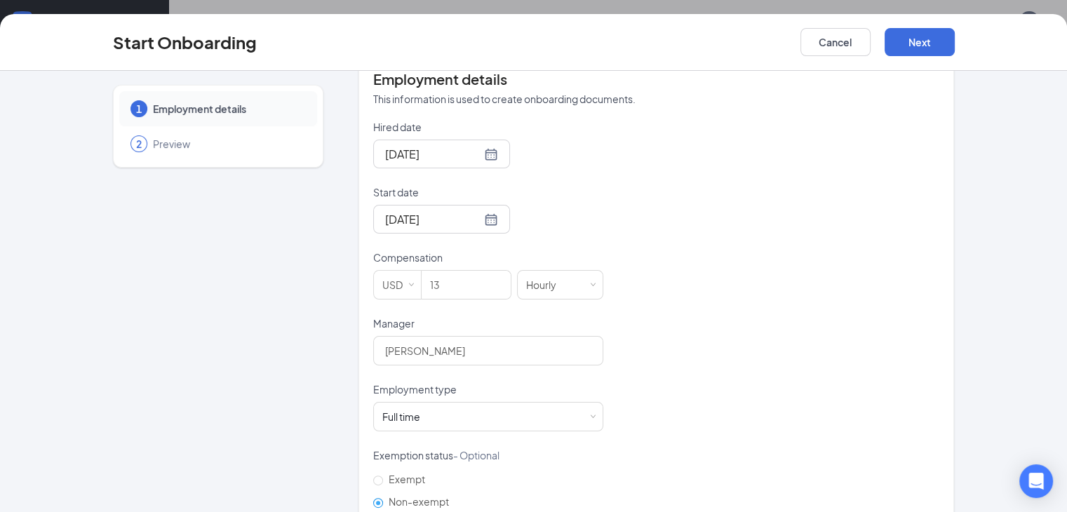
scroll to position [320, 0]
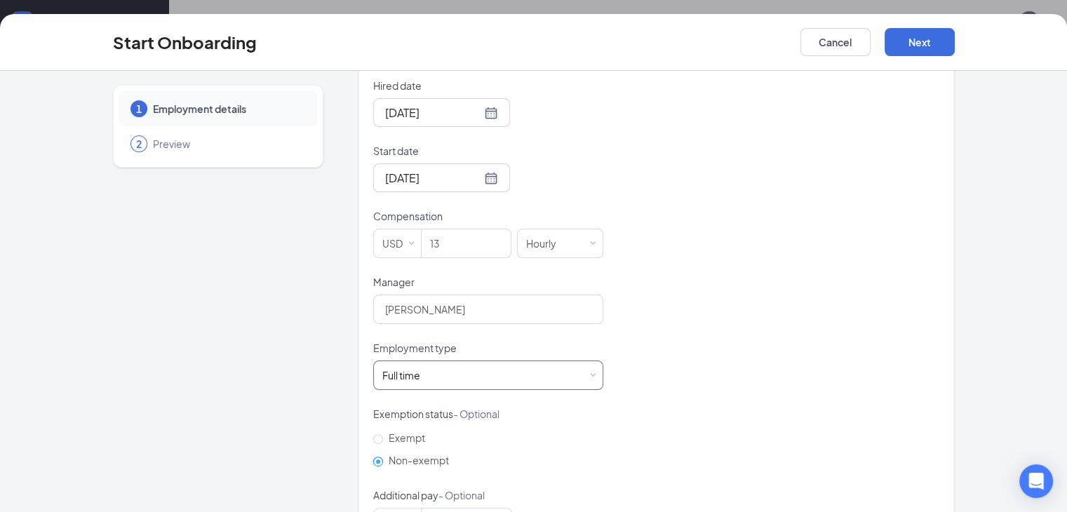
click at [483, 364] on div "Full time Works 30+ hours per week and is reasonably expected to work" at bounding box center [488, 375] width 212 height 28
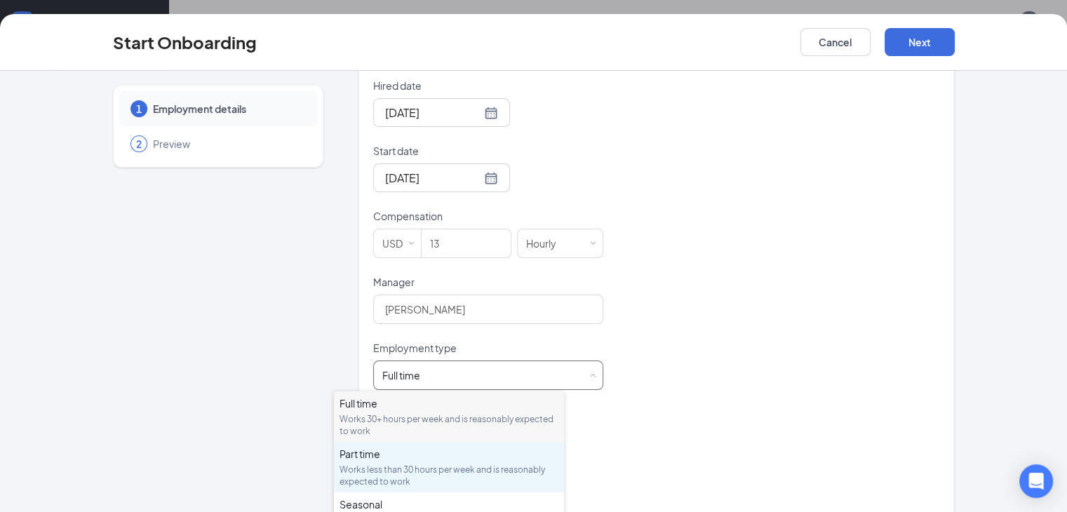
click at [452, 458] on div "Part time" at bounding box center [449, 454] width 219 height 14
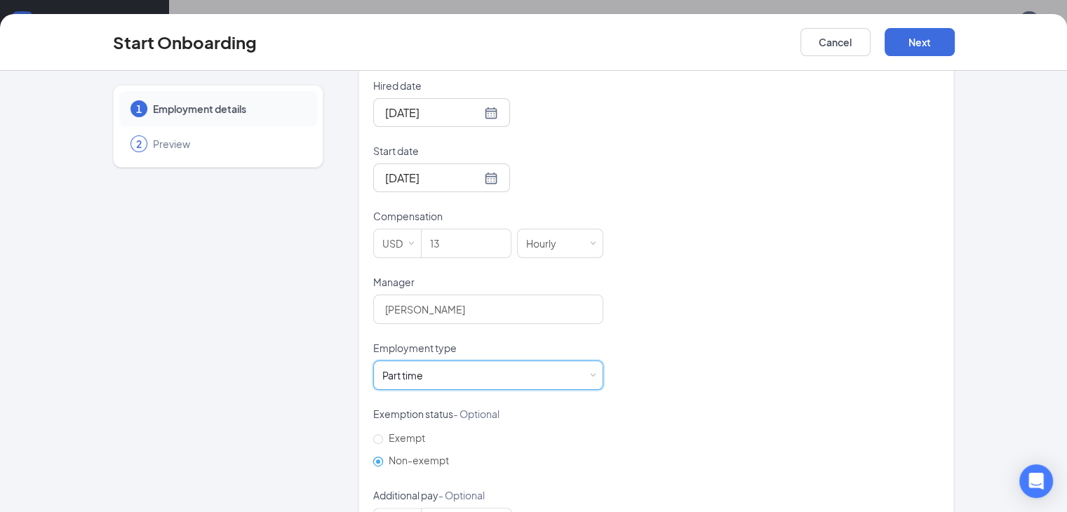
scroll to position [375, 0]
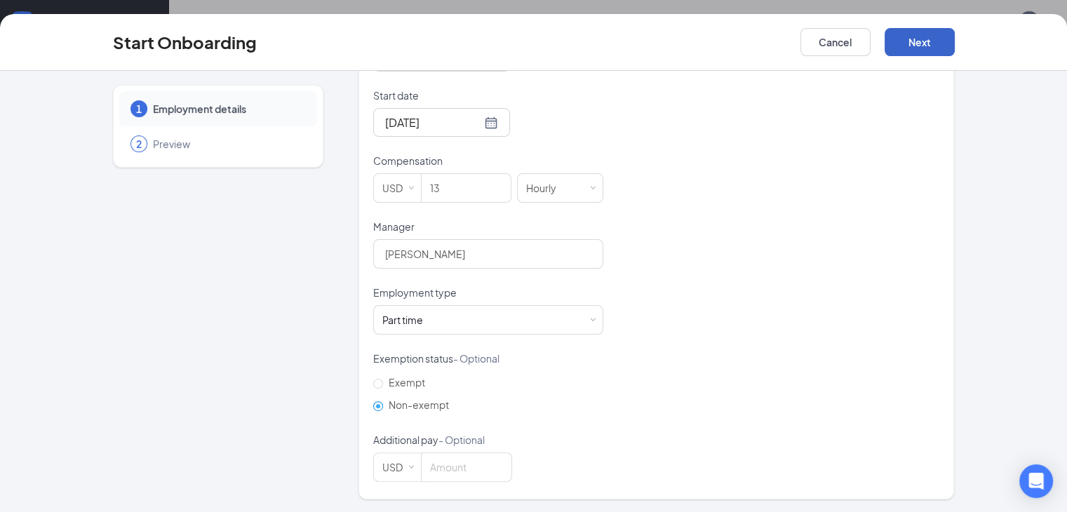
click at [955, 48] on button "Next" at bounding box center [920, 42] width 70 height 28
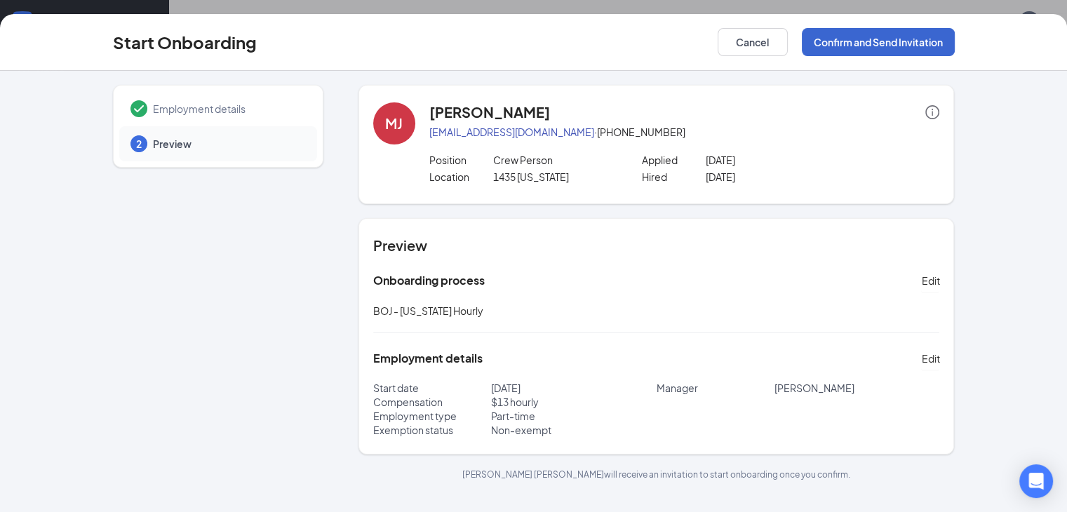
scroll to position [0, 0]
click at [951, 40] on button "Confirm and Send Invitation" at bounding box center [878, 42] width 153 height 28
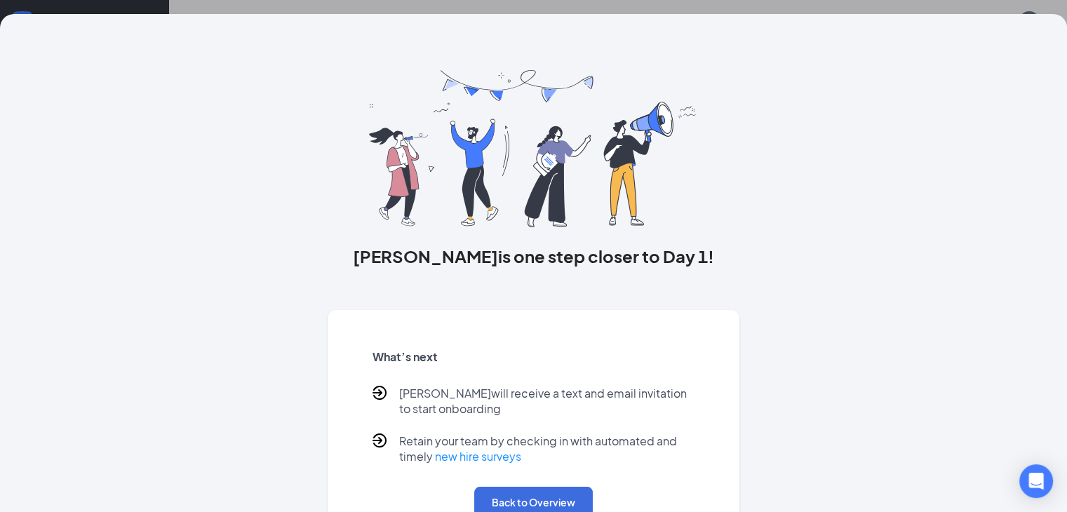
scroll to position [60, 0]
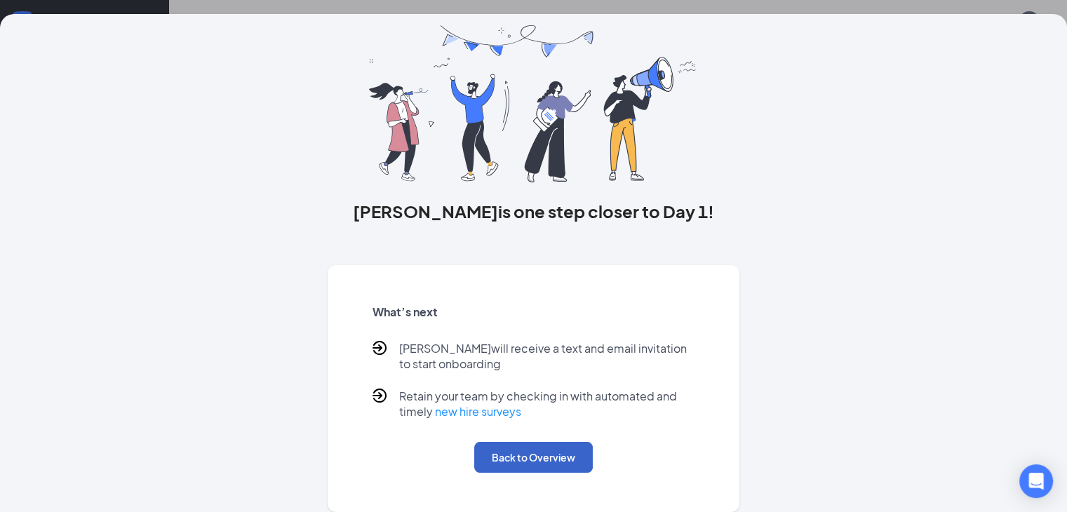
click at [542, 454] on button "Back to Overview" at bounding box center [533, 457] width 119 height 31
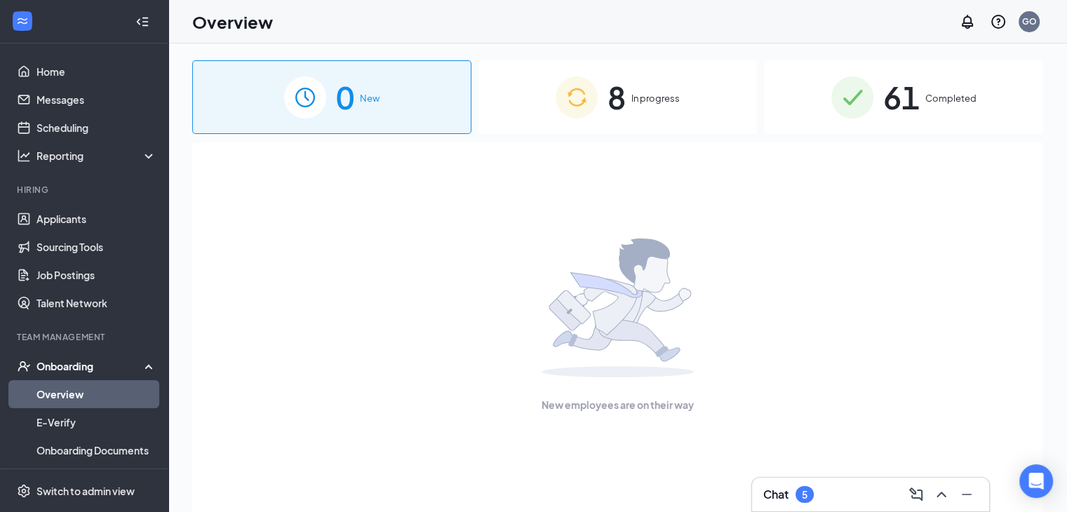
scroll to position [0, 0]
